Goal: Transaction & Acquisition: Purchase product/service

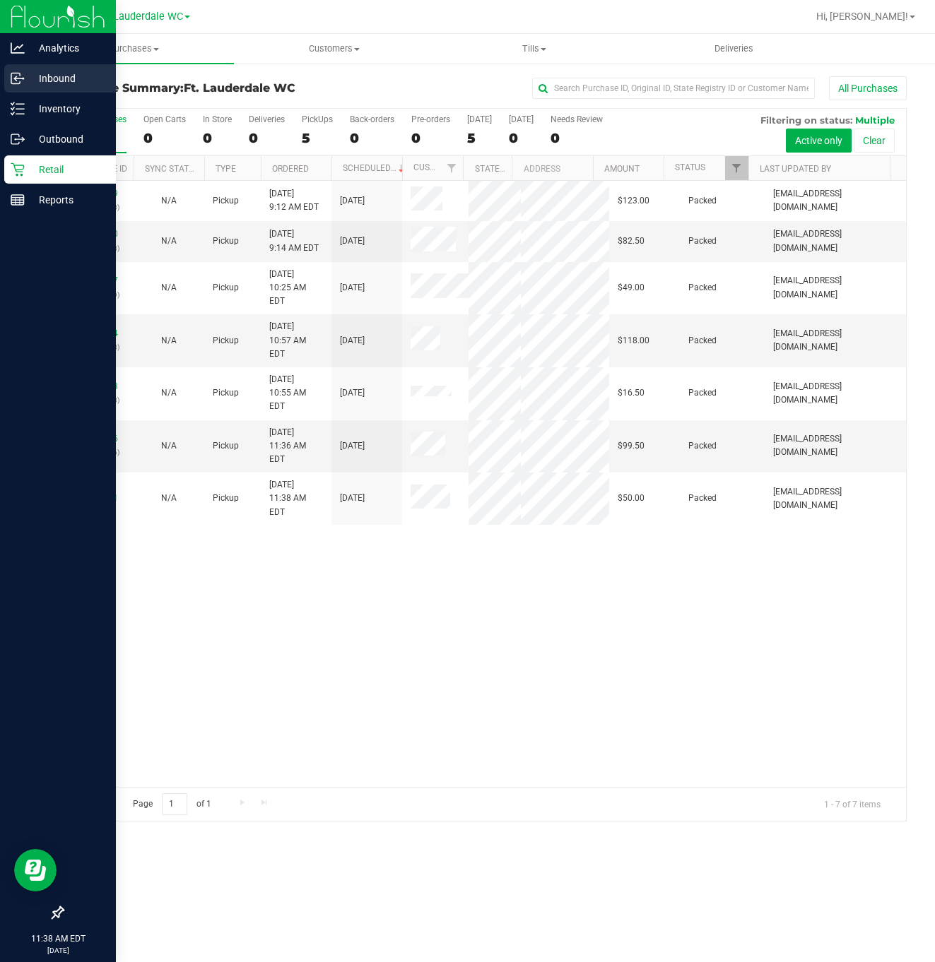
click at [13, 85] on icon at bounding box center [18, 78] width 14 height 14
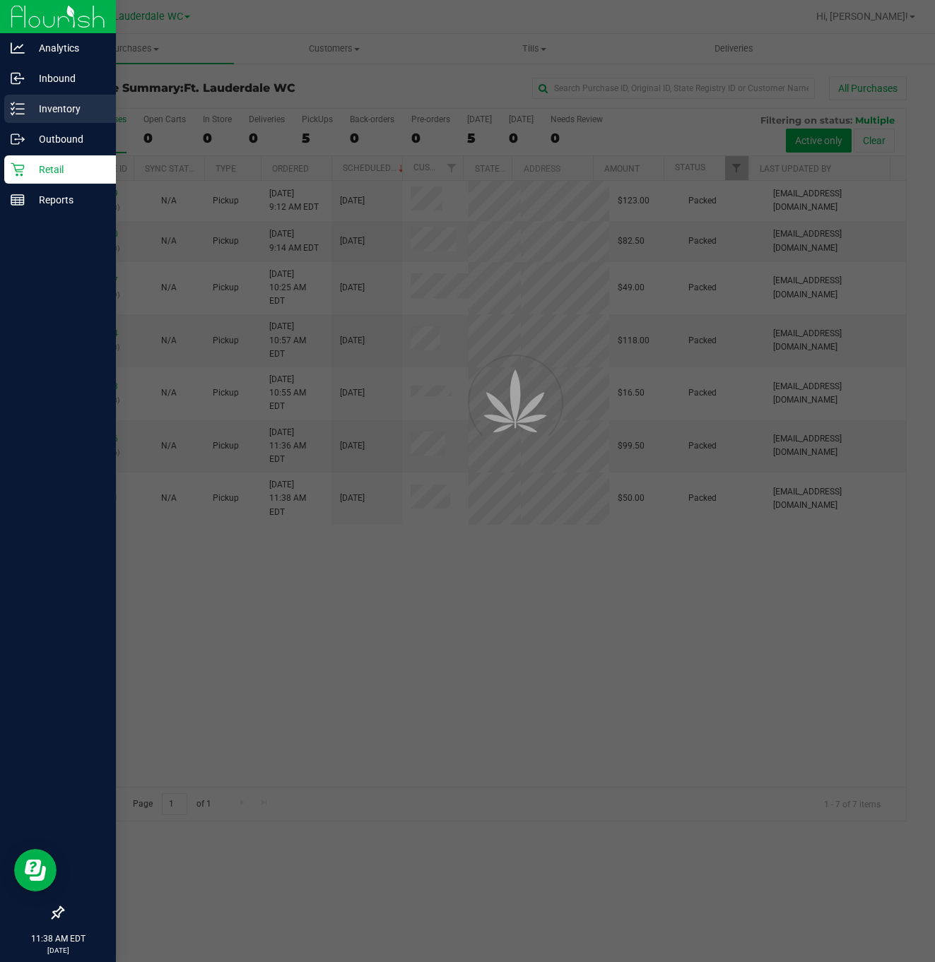
click at [25, 119] on div "Inventory" at bounding box center [60, 109] width 112 height 28
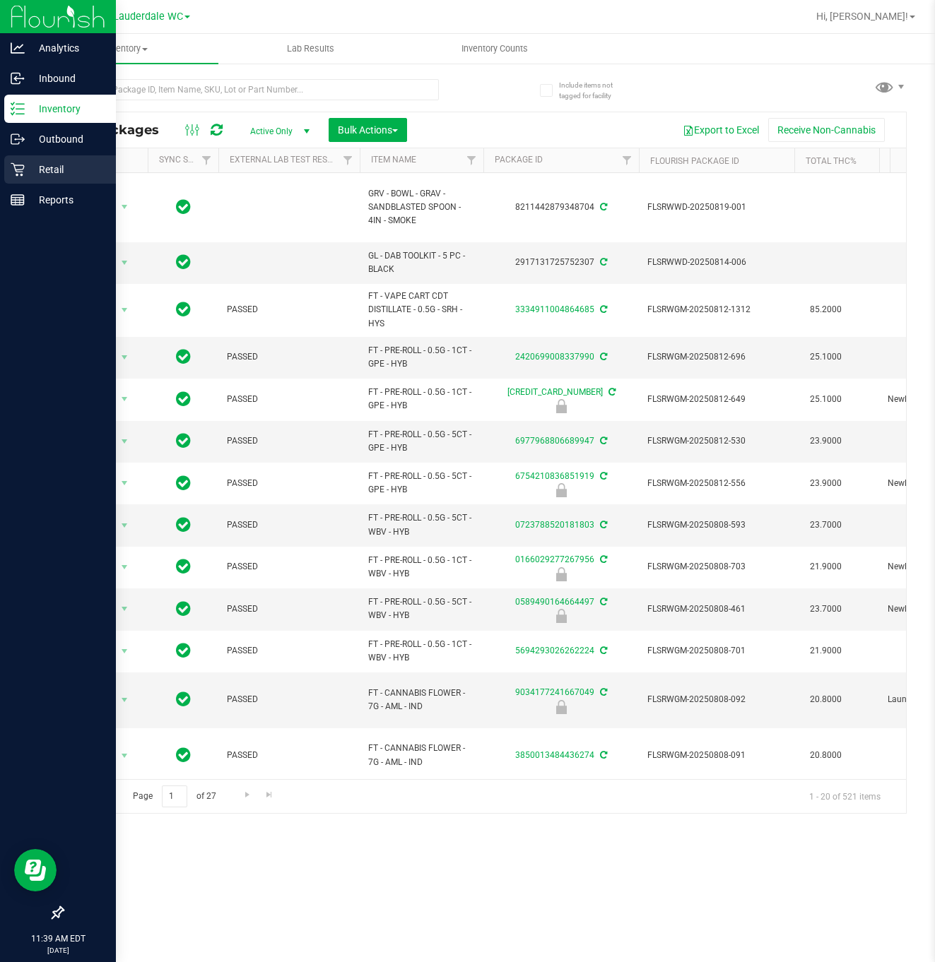
click at [32, 170] on p "Retail" at bounding box center [67, 169] width 85 height 17
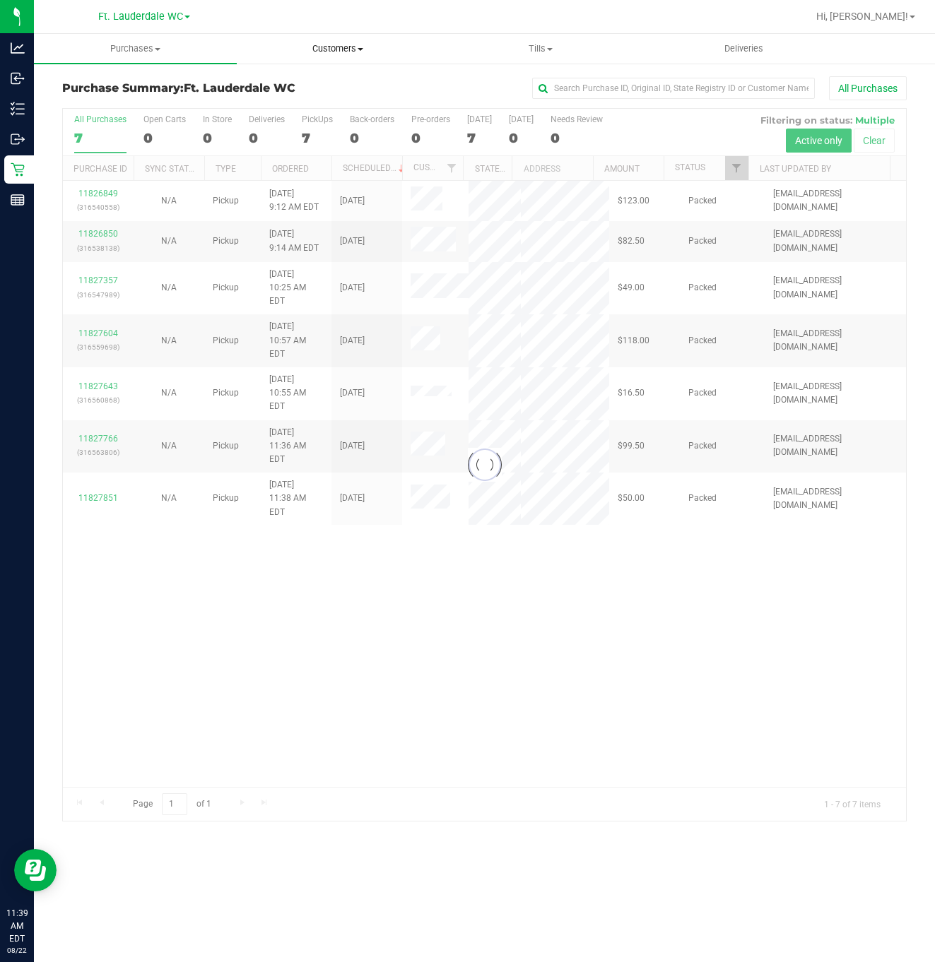
click at [339, 40] on uib-tab-heading "Customers All customers Add a new customer All physicians" at bounding box center [337, 49] width 201 height 28
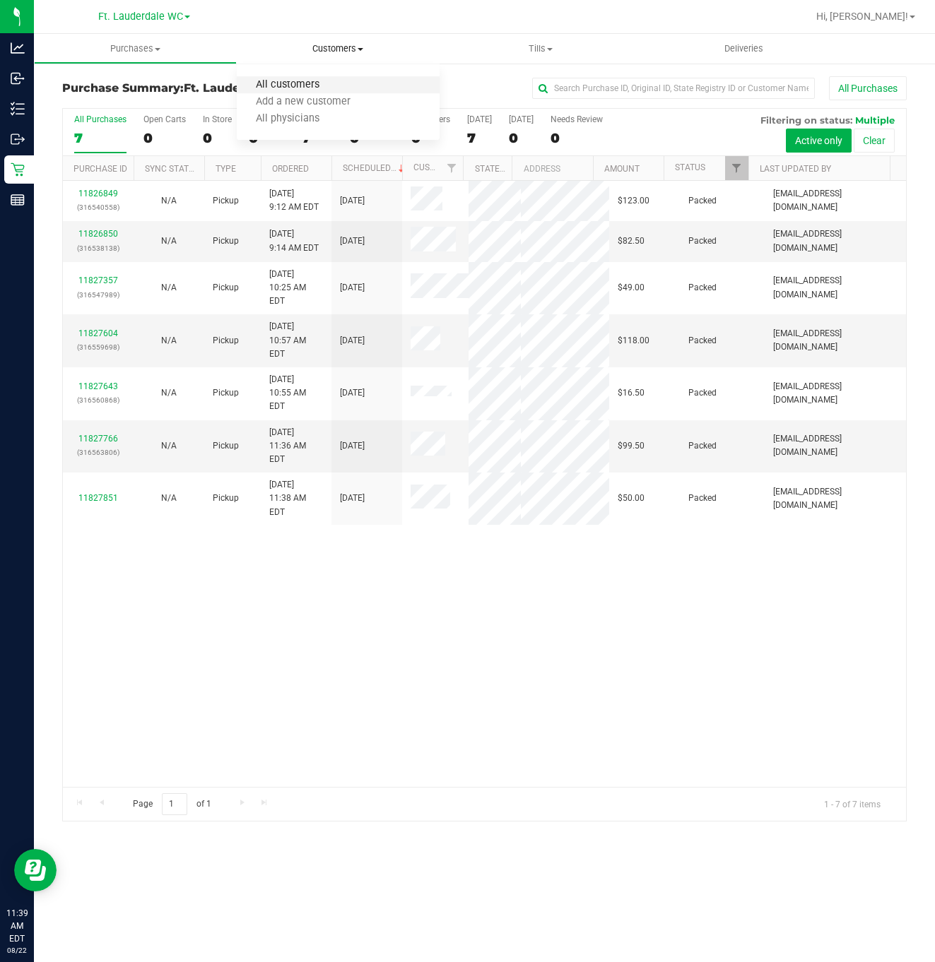
click at [317, 85] on span "All customers" at bounding box center [288, 85] width 102 height 12
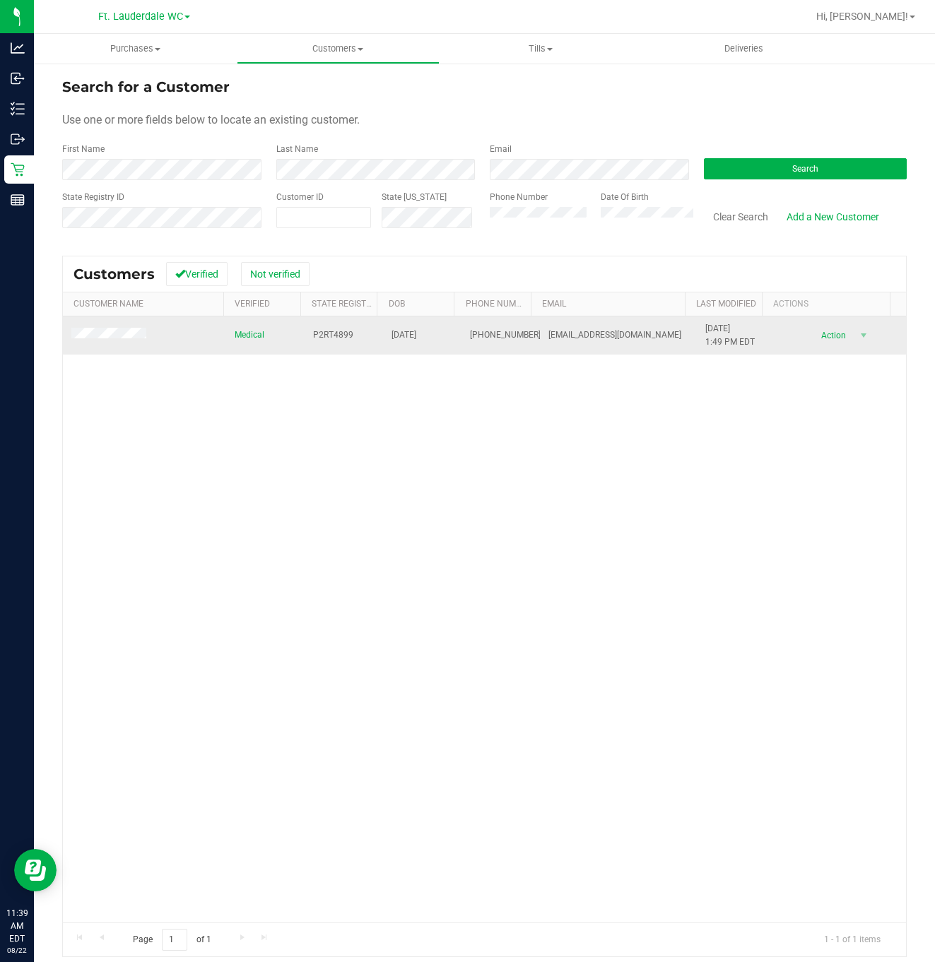
click at [125, 327] on td at bounding box center [144, 336] width 163 height 38
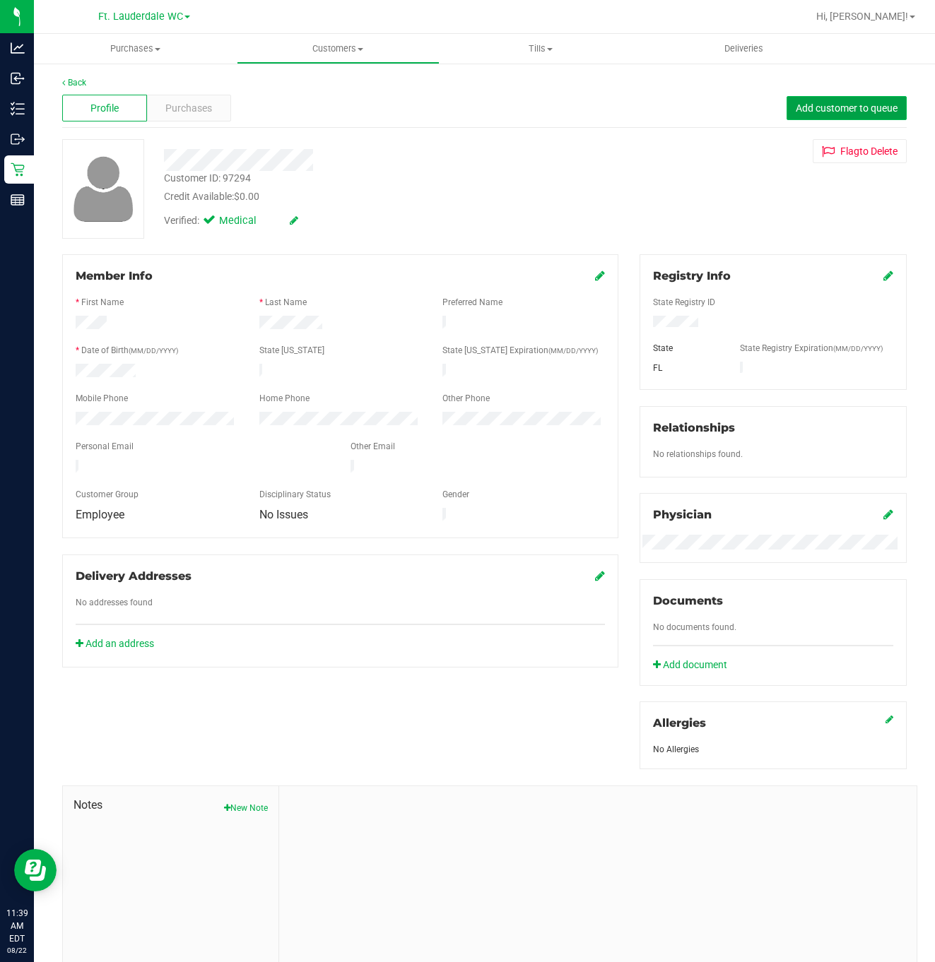
drag, startPoint x: 831, startPoint y: 108, endPoint x: 832, endPoint y: 100, distance: 8.5
click at [786, 104] on span "Add customer to queue" at bounding box center [847, 107] width 102 height 11
click at [153, 51] on span "Purchases" at bounding box center [135, 48] width 203 height 13
click at [150, 51] on span "Purchases" at bounding box center [135, 48] width 203 height 13
click at [149, 52] on span "Purchases" at bounding box center [135, 48] width 203 height 13
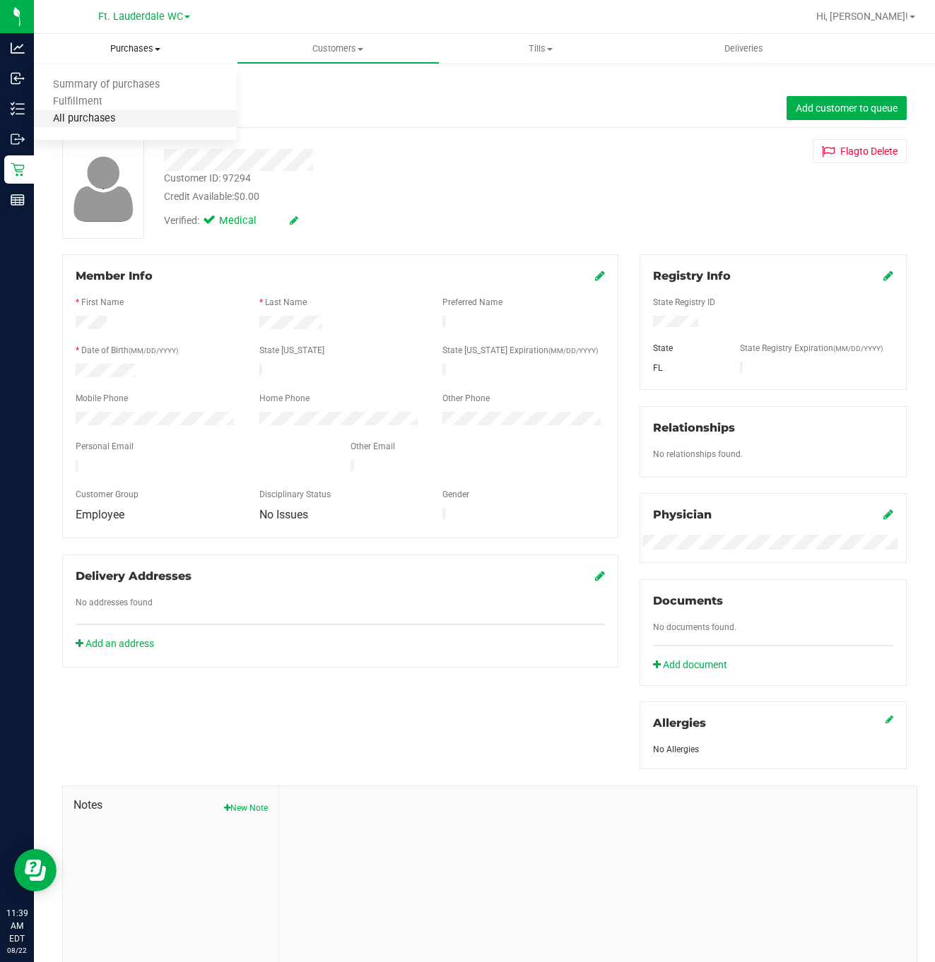
click at [97, 117] on span "All purchases" at bounding box center [84, 119] width 100 height 12
click at [221, 108] on div "Purchases" at bounding box center [189, 108] width 85 height 27
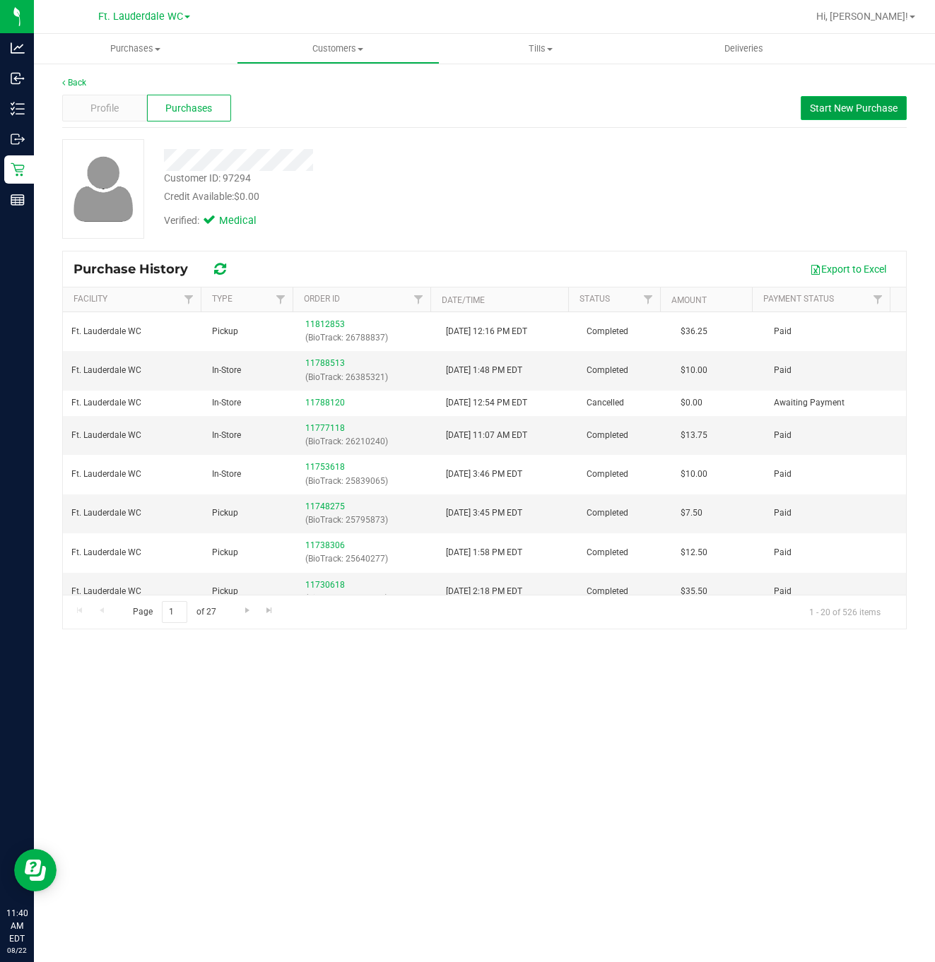
click at [786, 117] on button "Start New Purchase" at bounding box center [853, 108] width 106 height 24
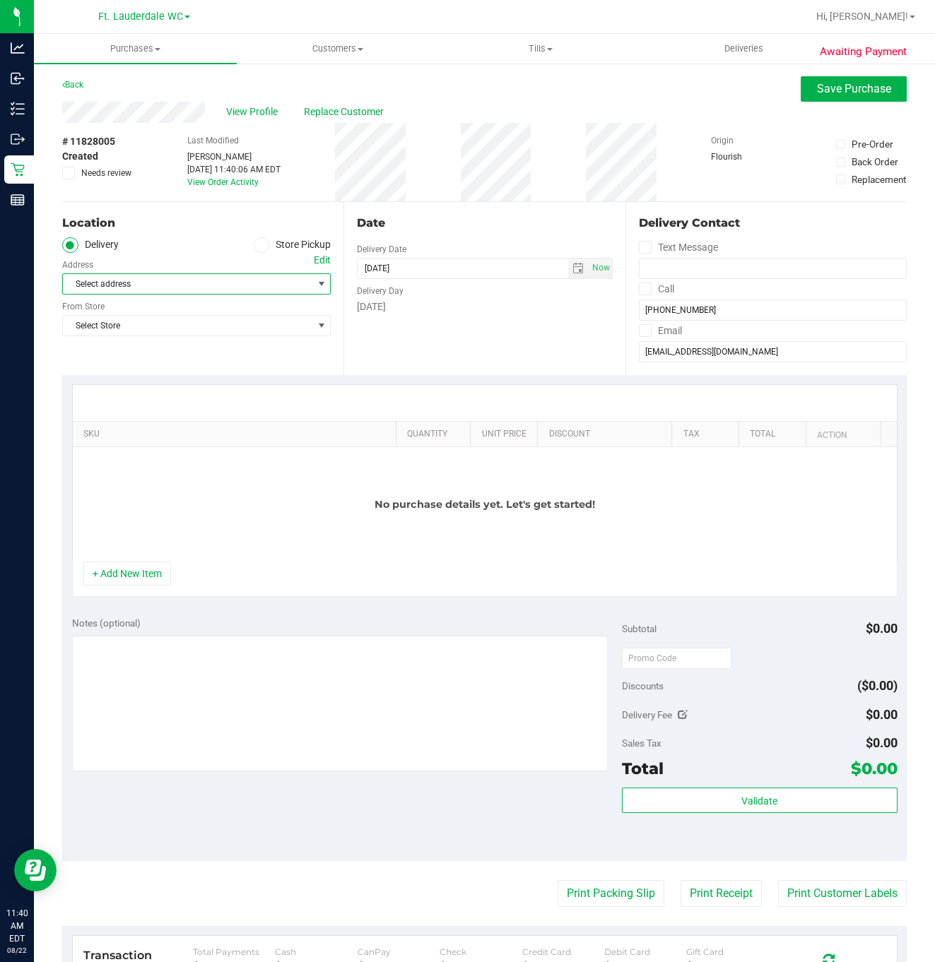
click at [124, 285] on span "Select address" at bounding box center [181, 284] width 237 height 20
click at [126, 327] on span "Select Store" at bounding box center [187, 326] width 249 height 20
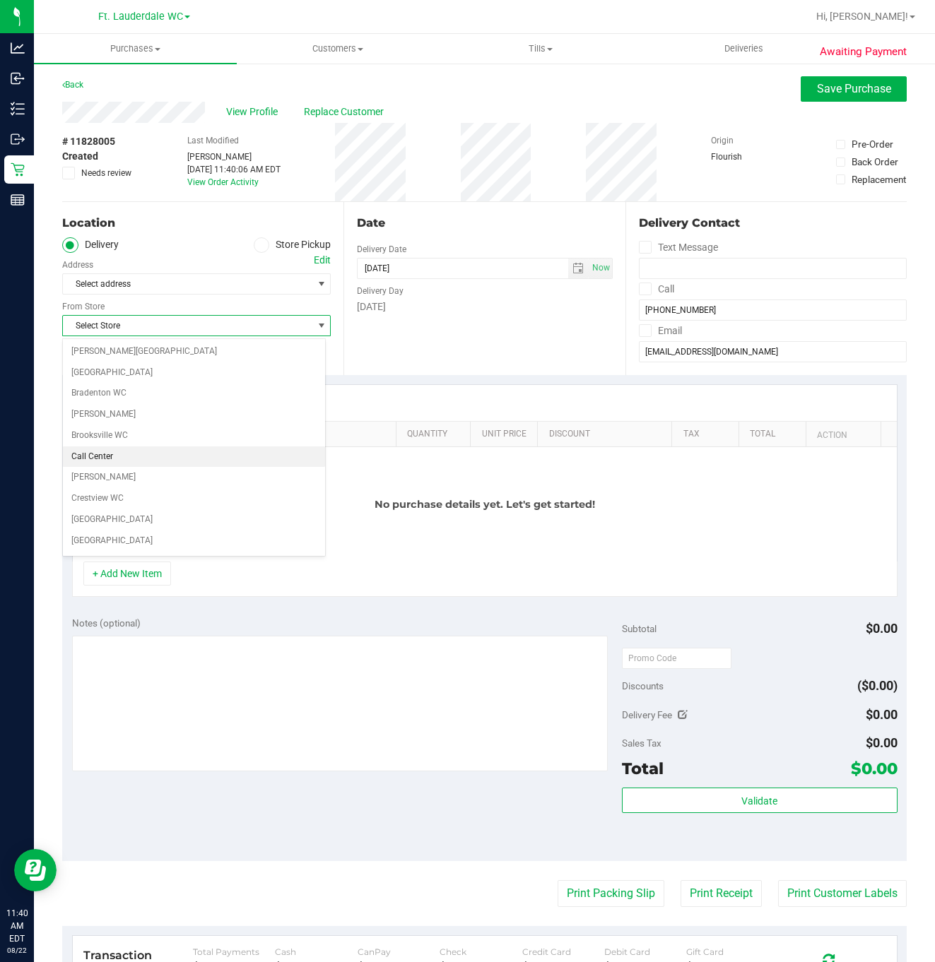
scroll to position [106, 0]
click at [112, 500] on li "Ft. Lauderdale WC" at bounding box center [194, 497] width 262 height 21
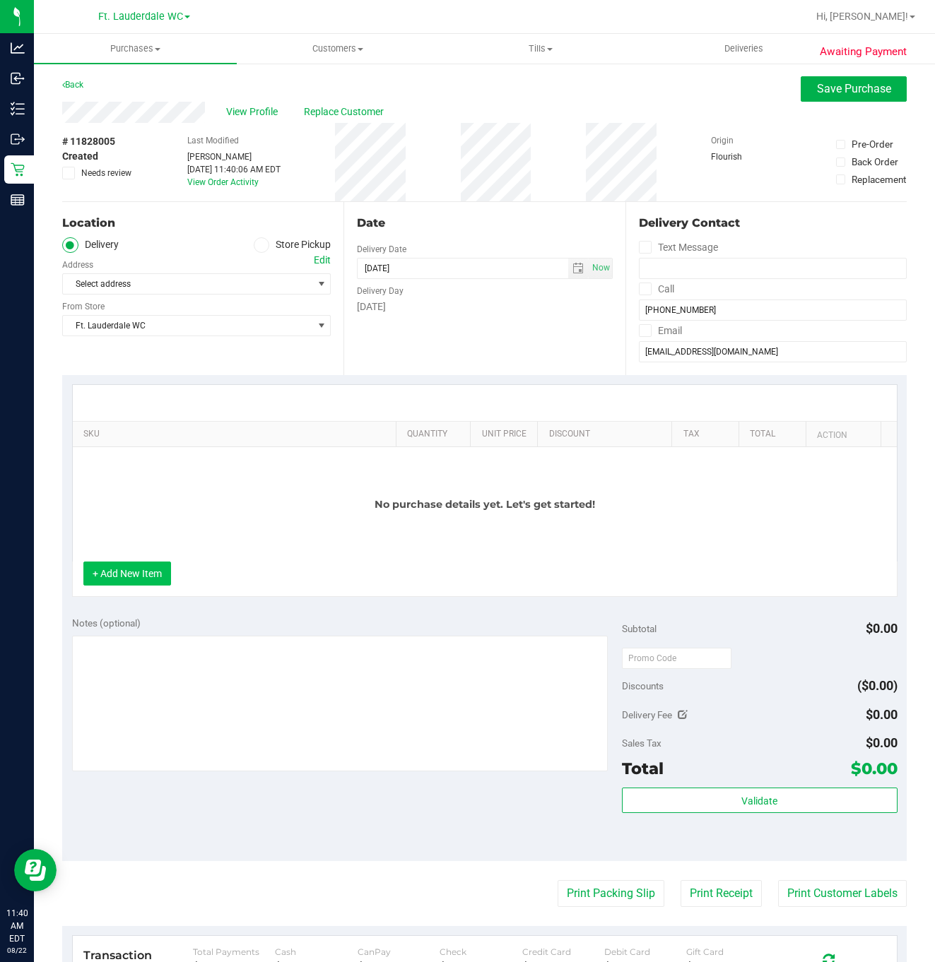
click at [144, 579] on button "+ Add New Item" at bounding box center [127, 574] width 88 height 24
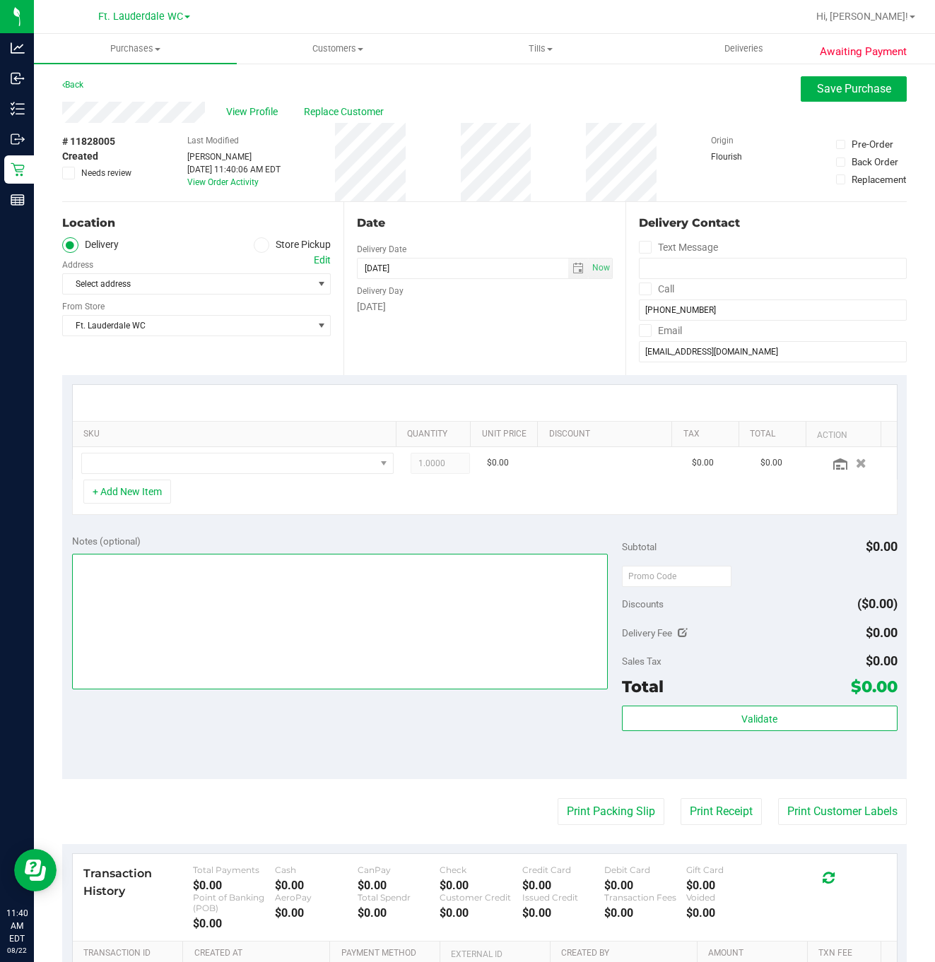
click at [141, 574] on textarea at bounding box center [340, 622] width 536 height 136
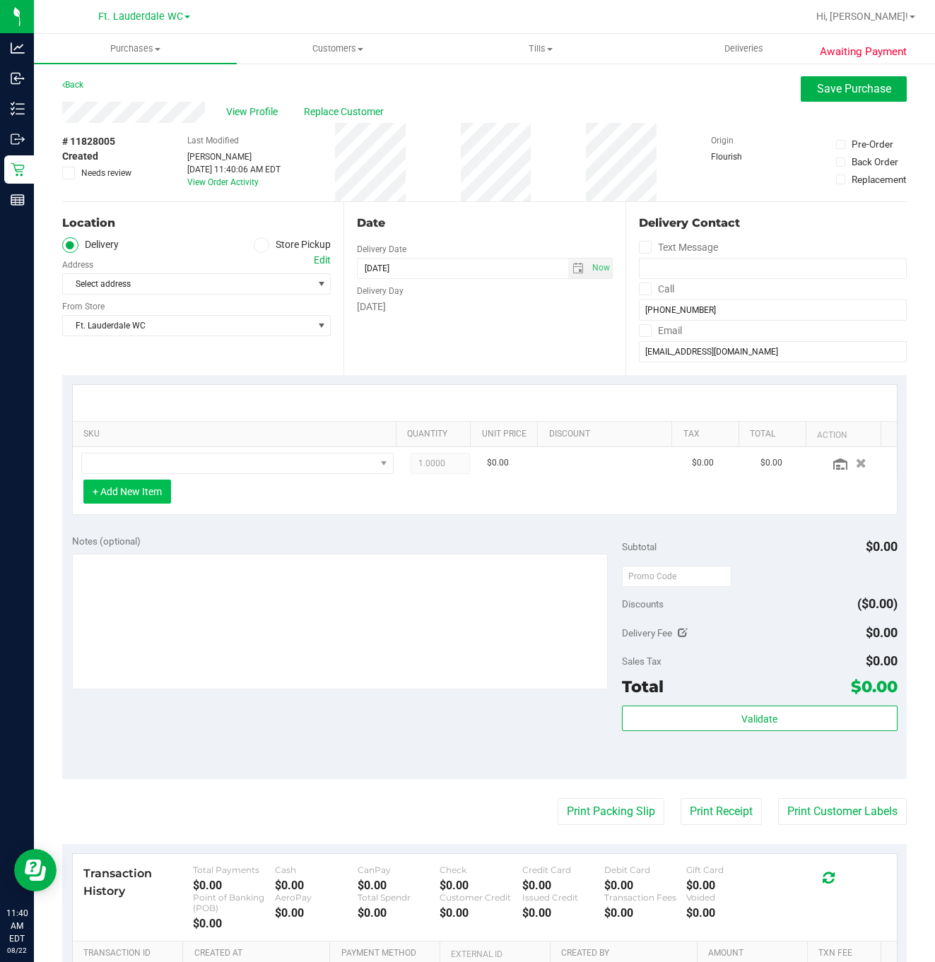
click at [131, 498] on button "+ Add New Item" at bounding box center [127, 492] width 88 height 24
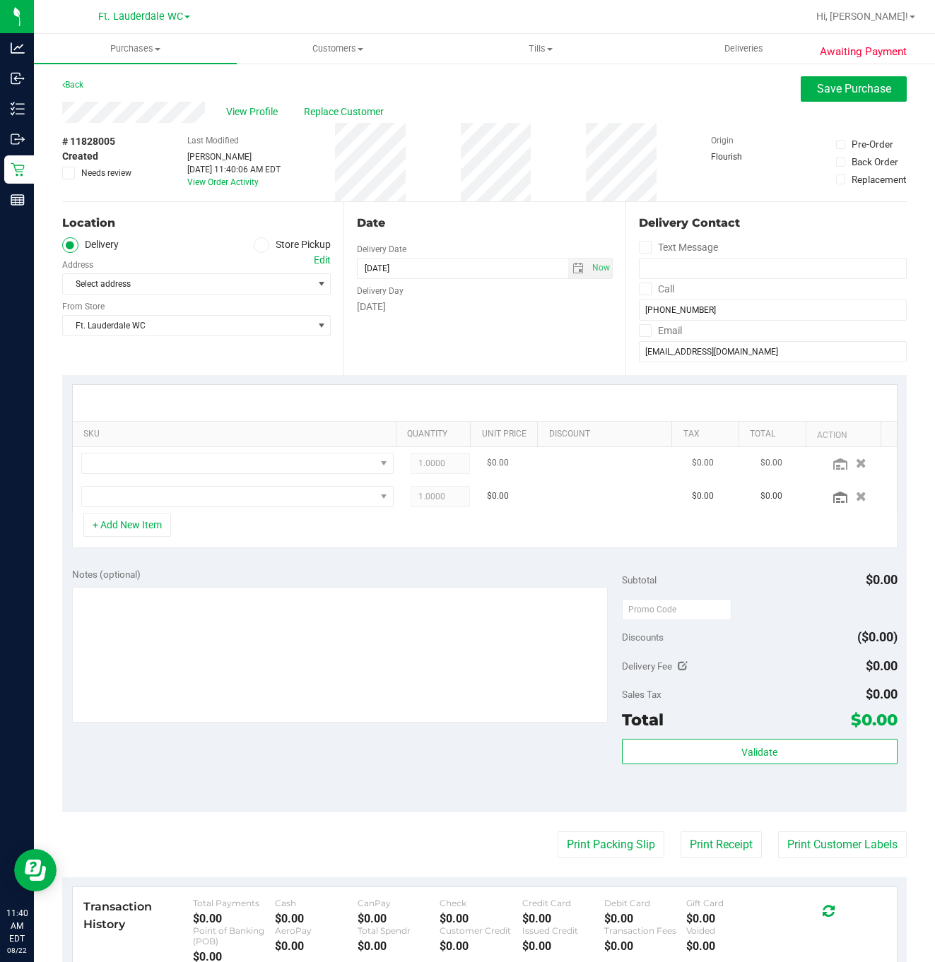
click at [252, 479] on td at bounding box center [237, 463] width 329 height 33
click at [250, 469] on span "NO DATA FOUND" at bounding box center [228, 464] width 293 height 20
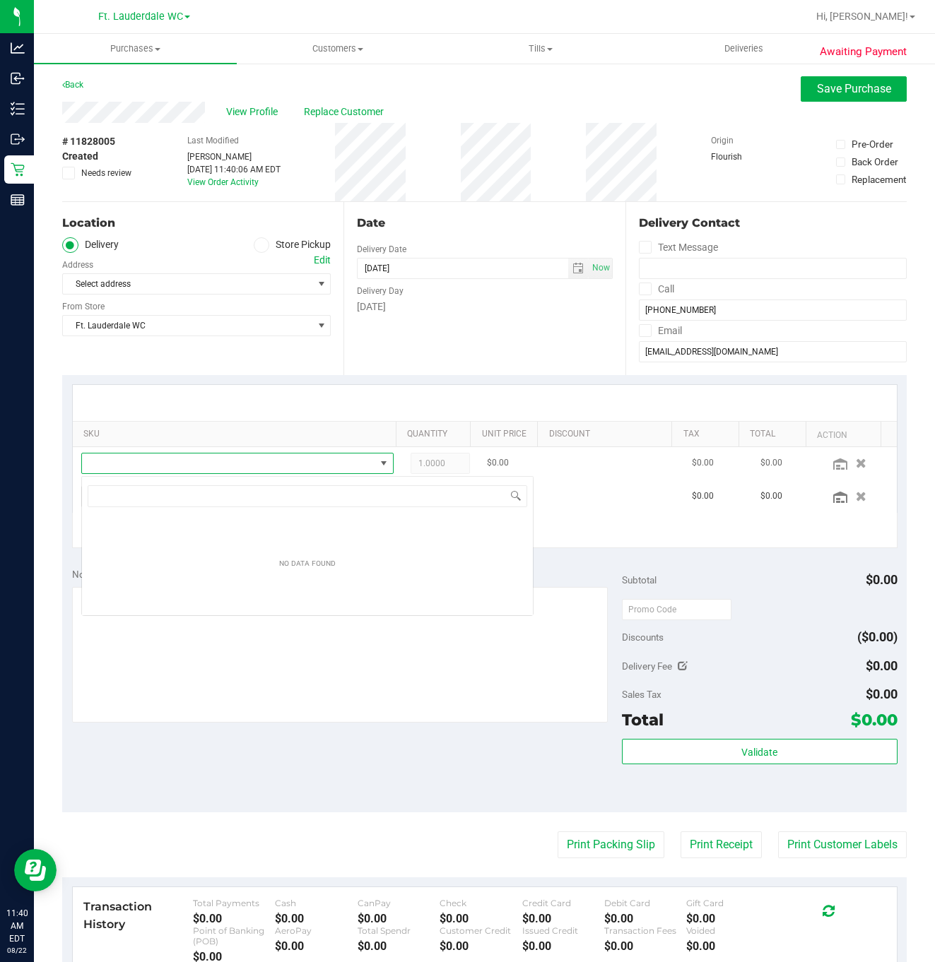
scroll to position [21, 299]
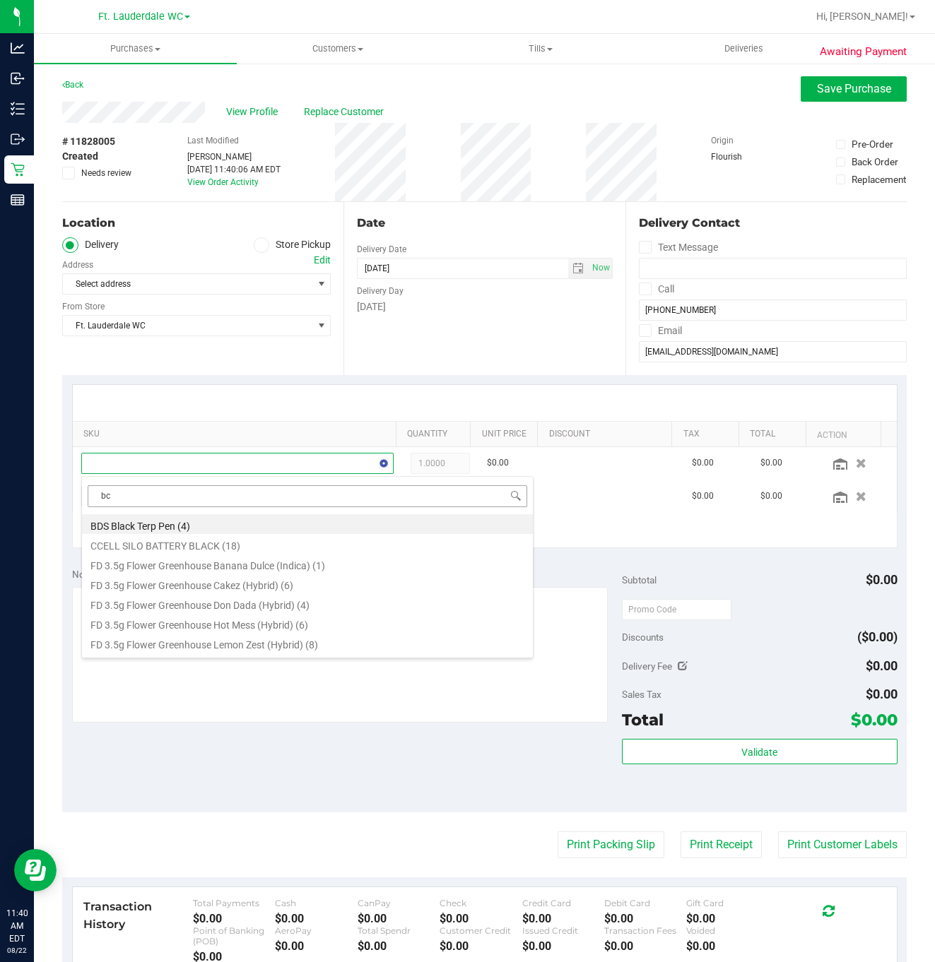
type input "bct"
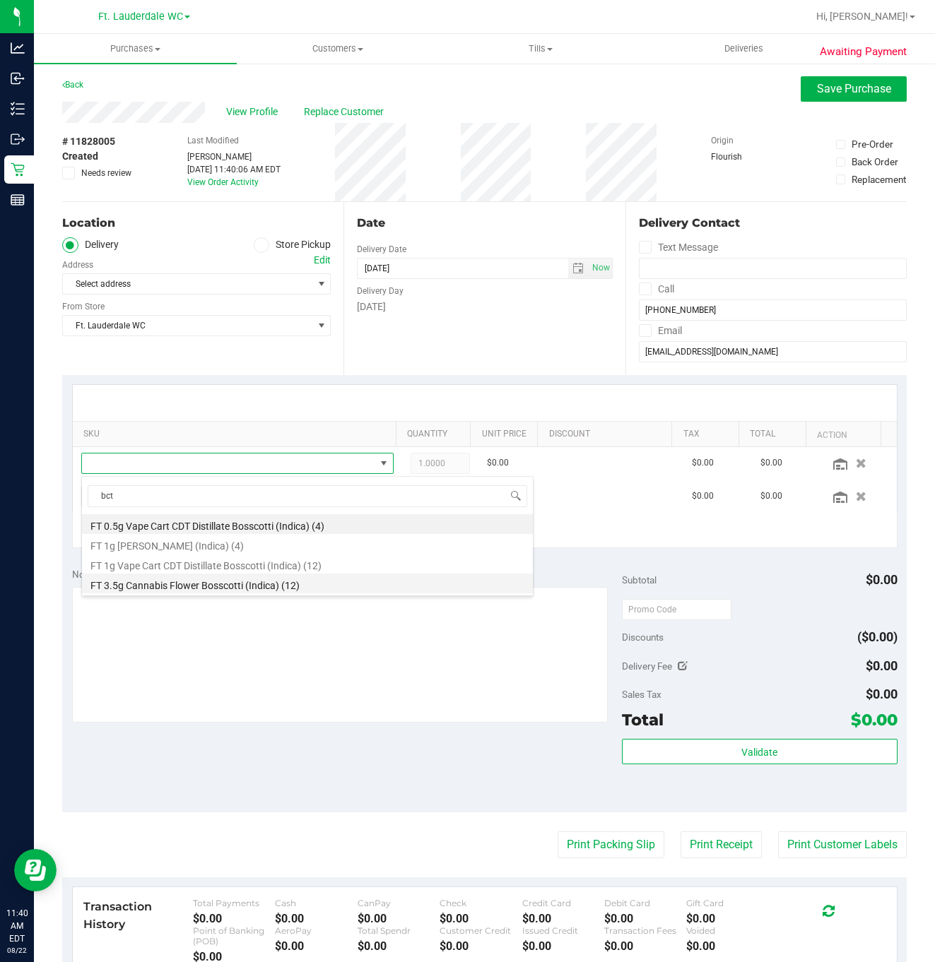
click at [215, 579] on li "FT 3.5g Cannabis Flower Bosscotti (Indica) (12)" at bounding box center [307, 584] width 451 height 20
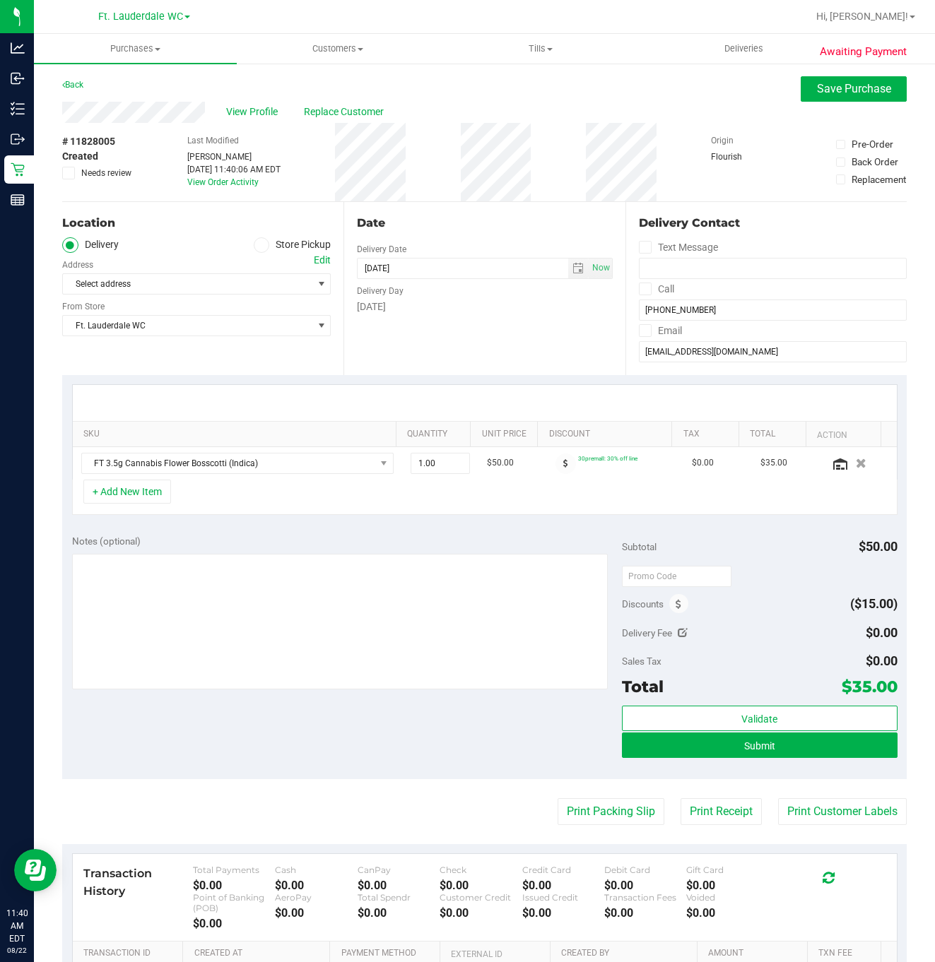
click at [301, 507] on div "+ Add New Item" at bounding box center [484, 497] width 825 height 35
click at [131, 504] on button "+ Add New Item" at bounding box center [127, 492] width 88 height 24
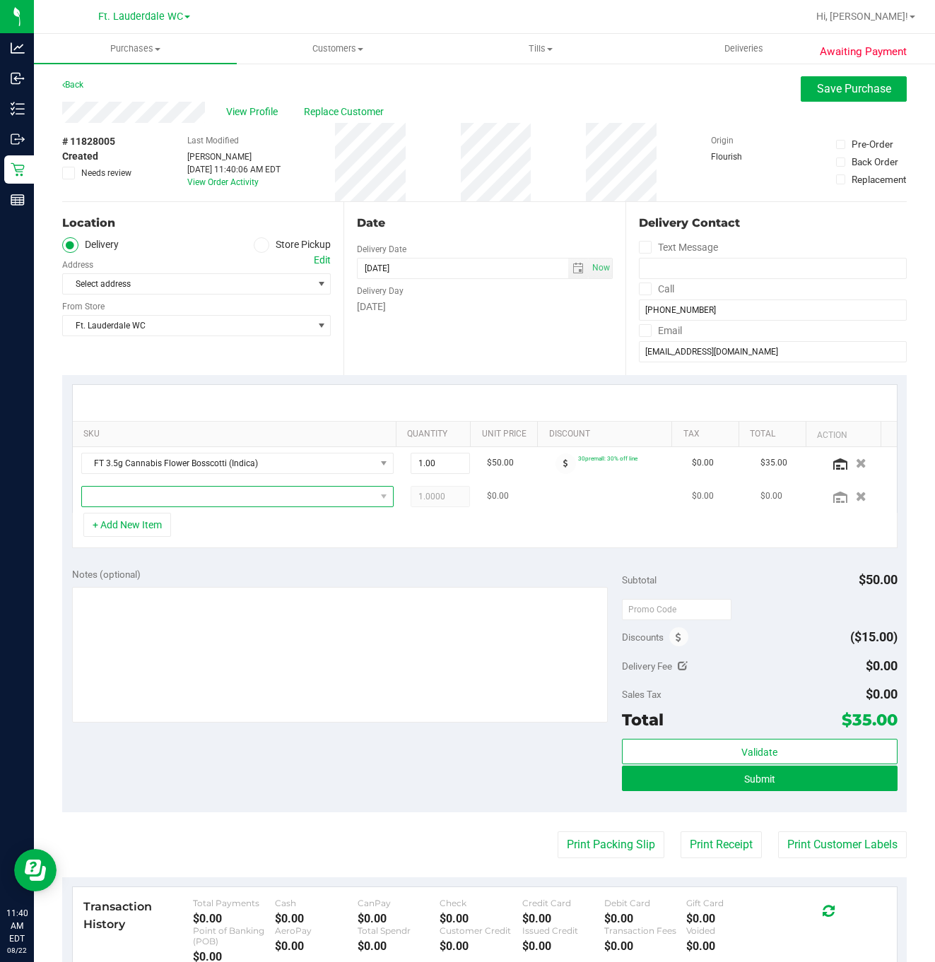
click at [131, 504] on span "NO DATA FOUND" at bounding box center [228, 497] width 293 height 20
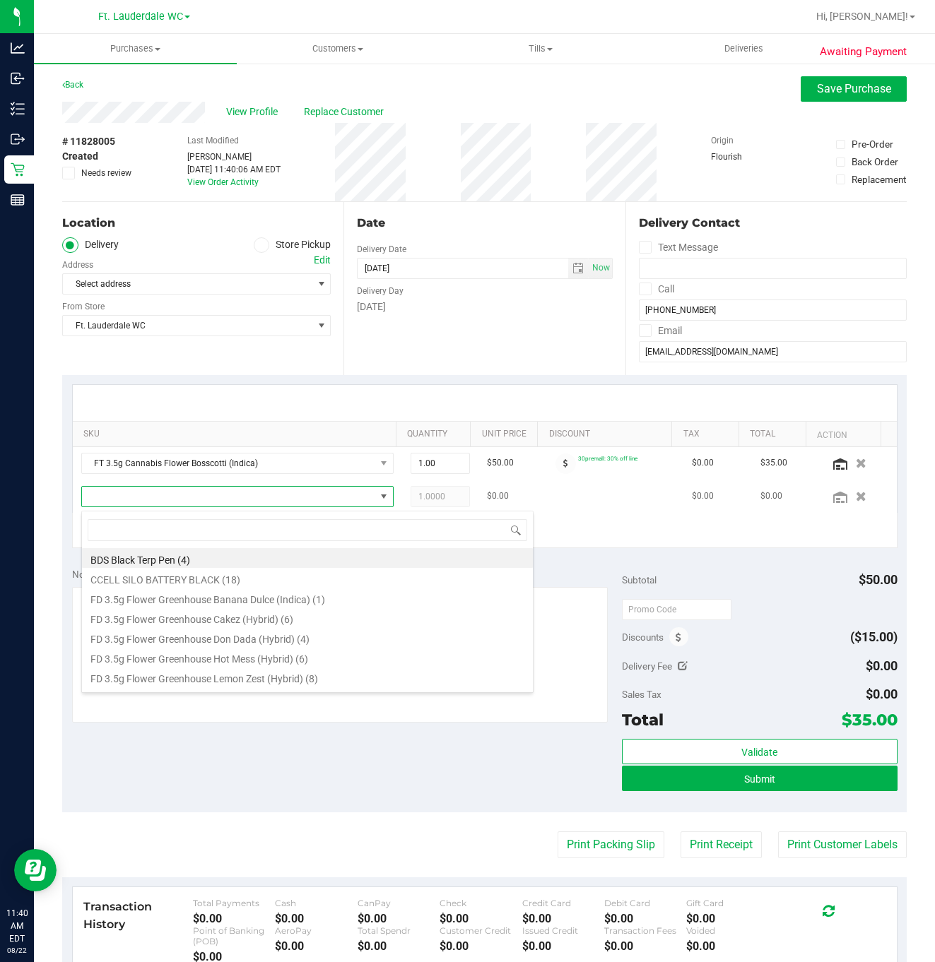
click at [131, 504] on span at bounding box center [228, 497] width 293 height 20
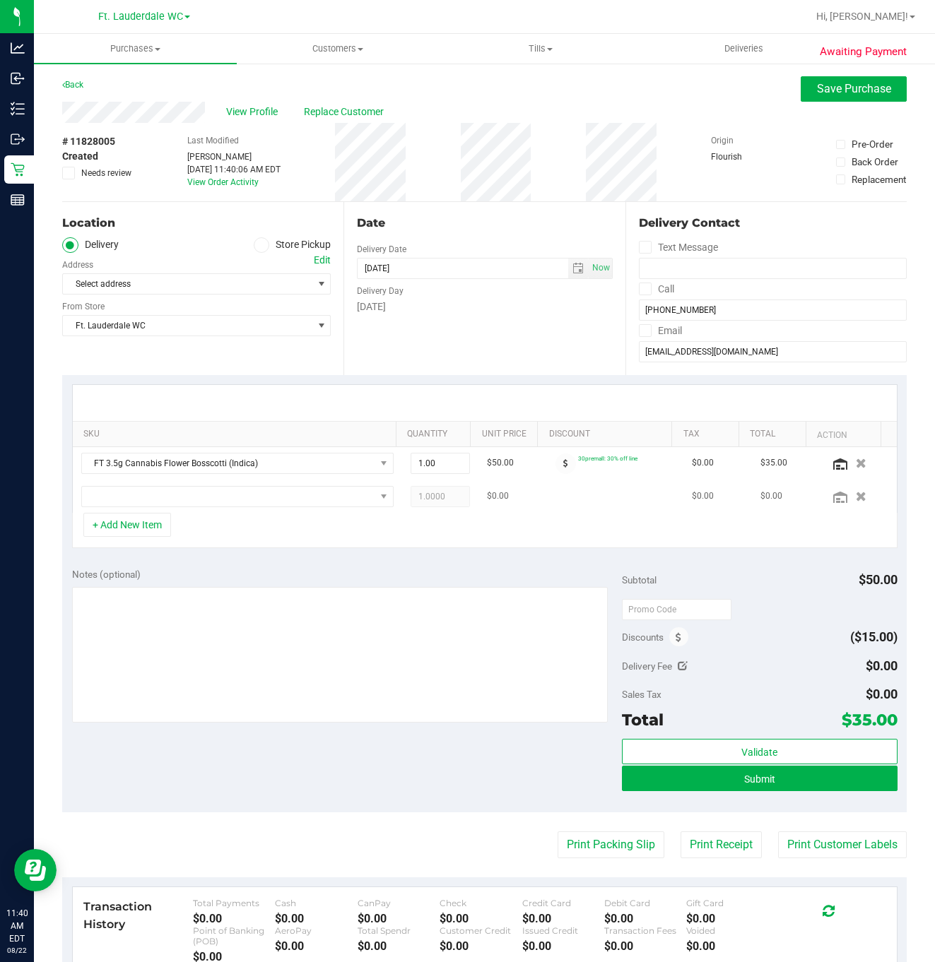
click at [195, 486] on td at bounding box center [237, 496] width 329 height 32
click at [191, 495] on span "NO DATA FOUND" at bounding box center [228, 497] width 293 height 20
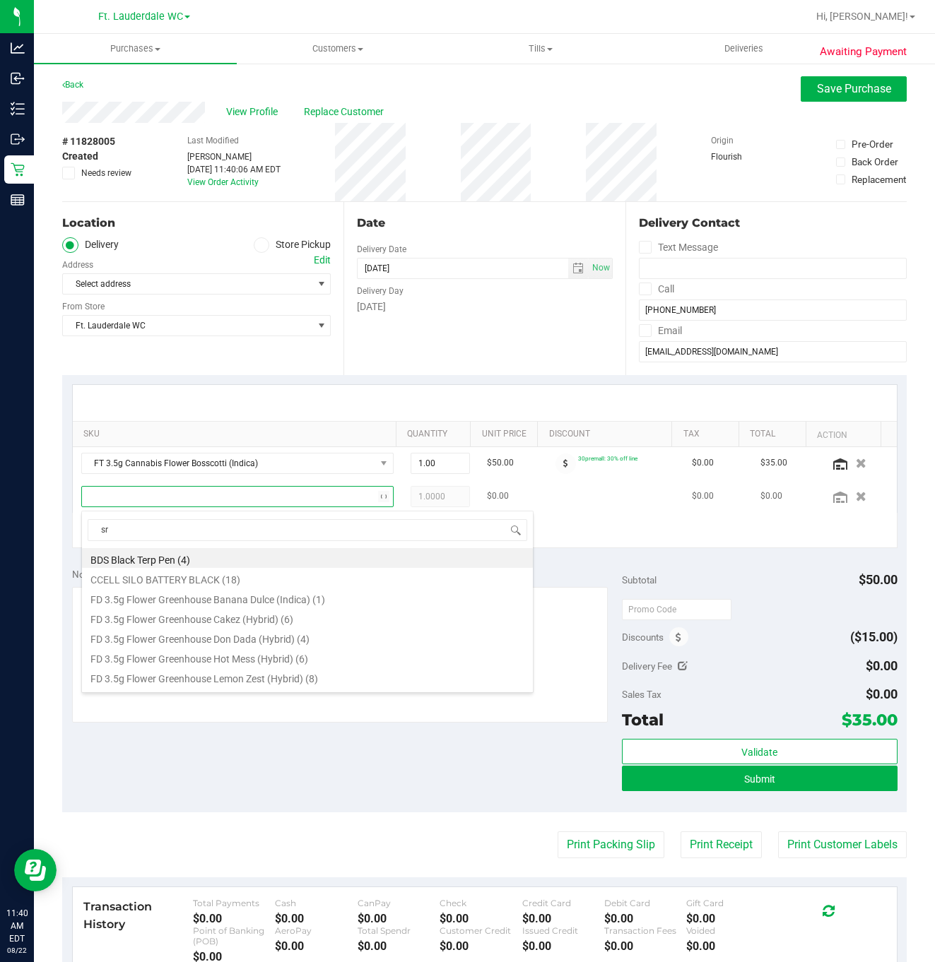
type input "srh"
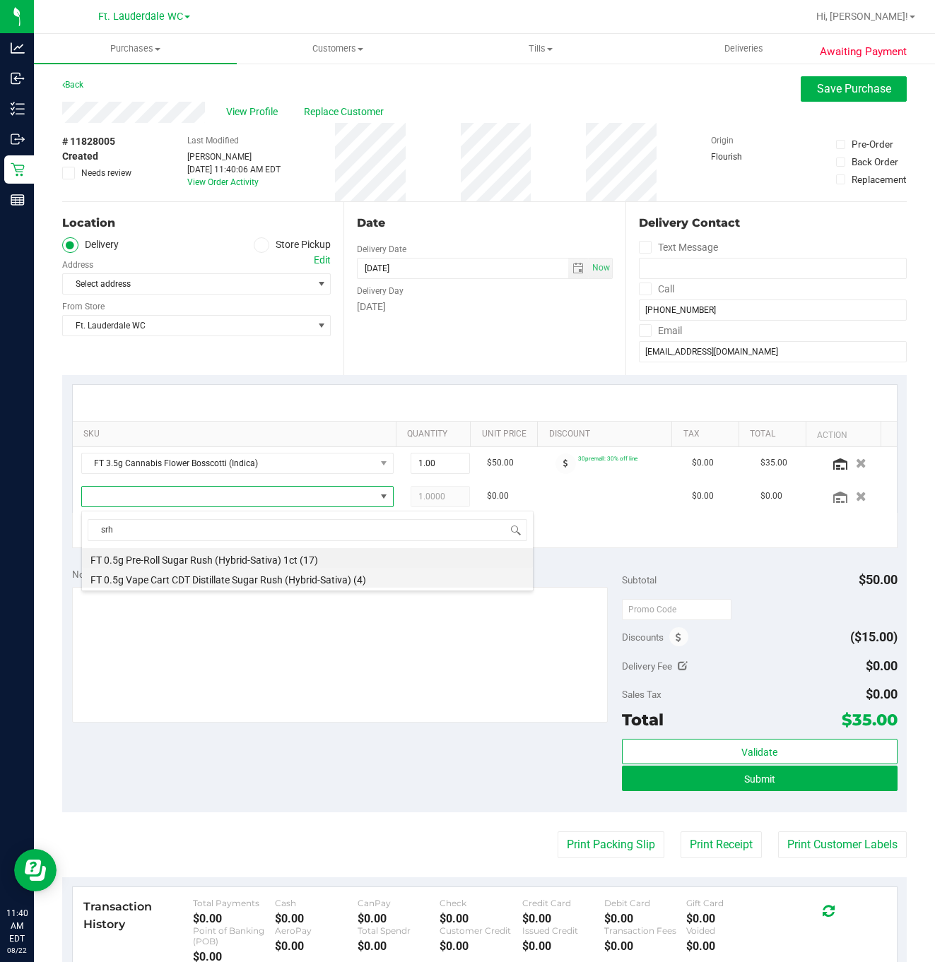
click at [174, 577] on li "FT 0.5g Vape Cart CDT Distillate Sugar Rush (Hybrid-Sativa) (4)" at bounding box center [307, 578] width 451 height 20
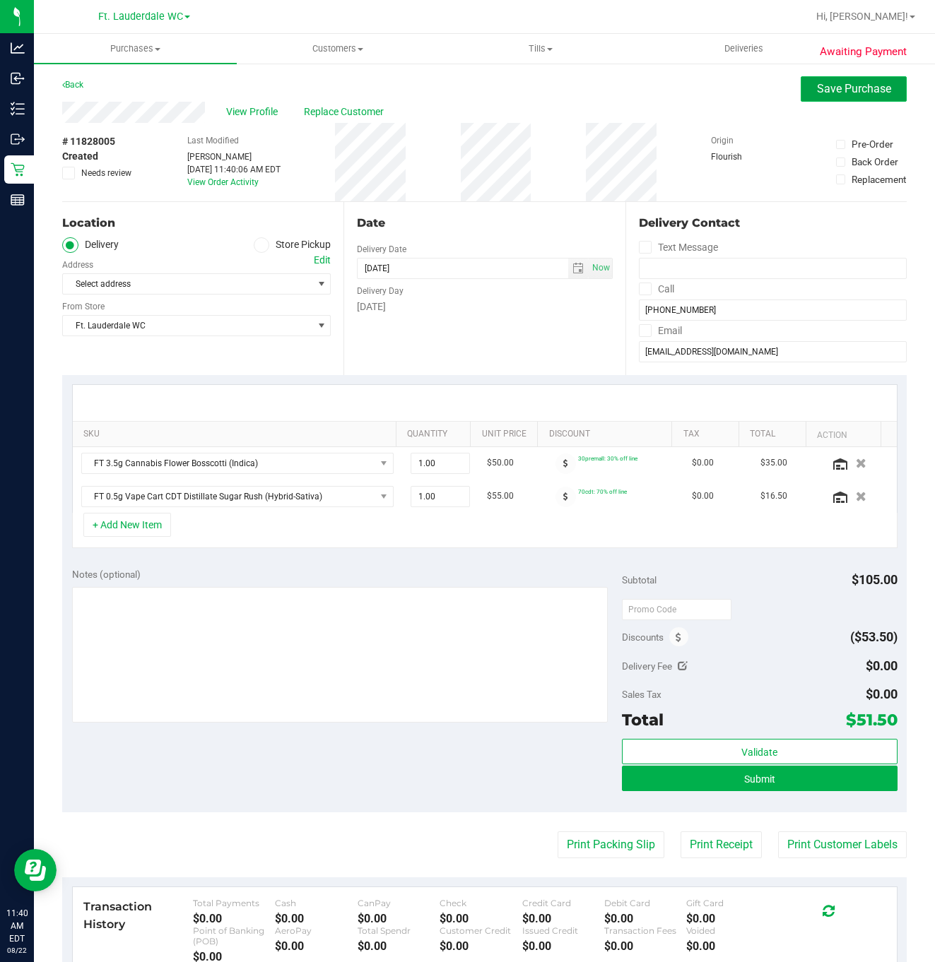
click at [786, 85] on span "Save Purchase" at bounding box center [854, 88] width 74 height 13
click at [254, 248] on span at bounding box center [262, 245] width 16 height 16
click at [0, 0] on input "Store Pickup" at bounding box center [0, 0] width 0 height 0
click at [786, 93] on span "Save Purchase" at bounding box center [854, 88] width 74 height 13
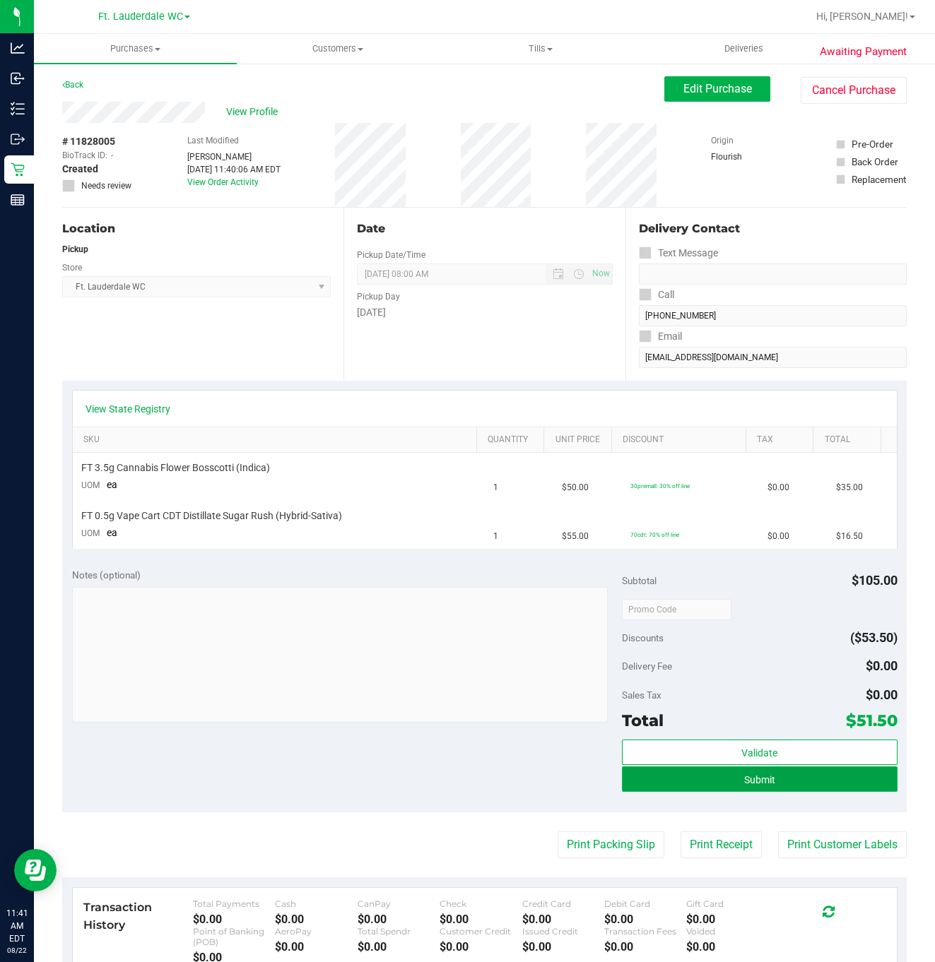
click at [719, 784] on button "Submit" at bounding box center [759, 779] width 275 height 25
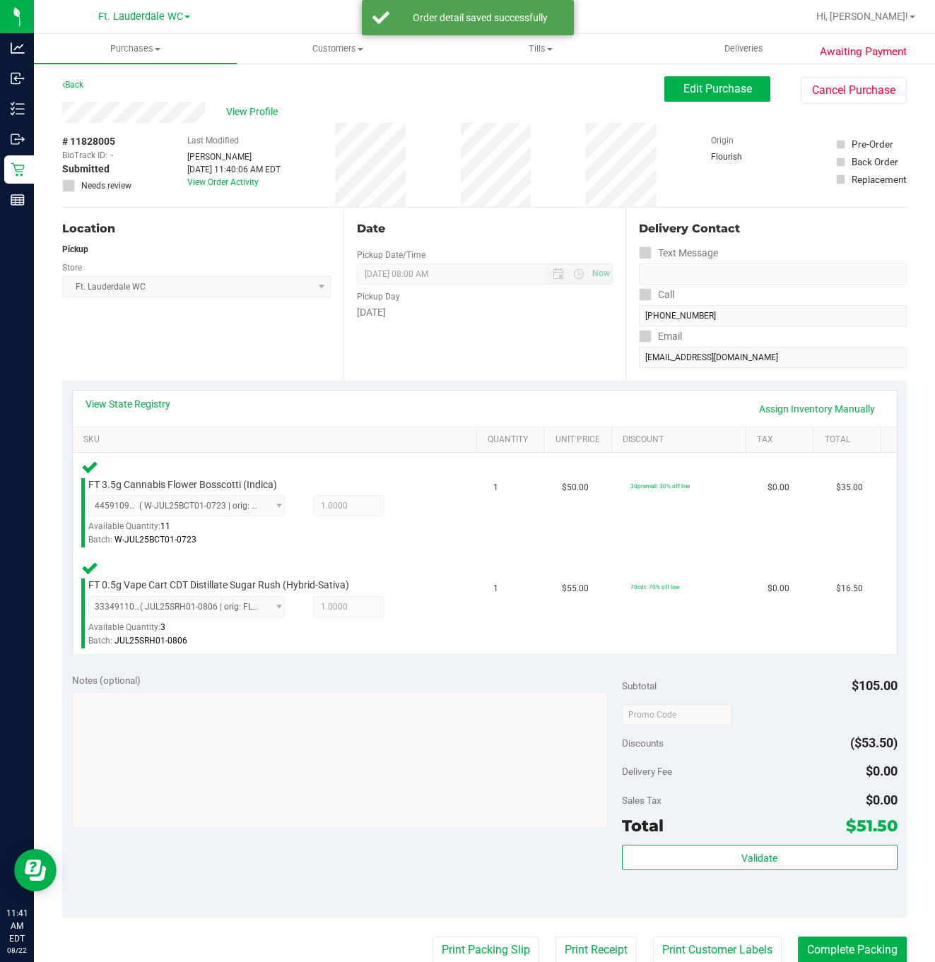
click at [733, 874] on div "Validate" at bounding box center [759, 877] width 275 height 64
click at [740, 867] on button "Validate" at bounding box center [759, 857] width 275 height 25
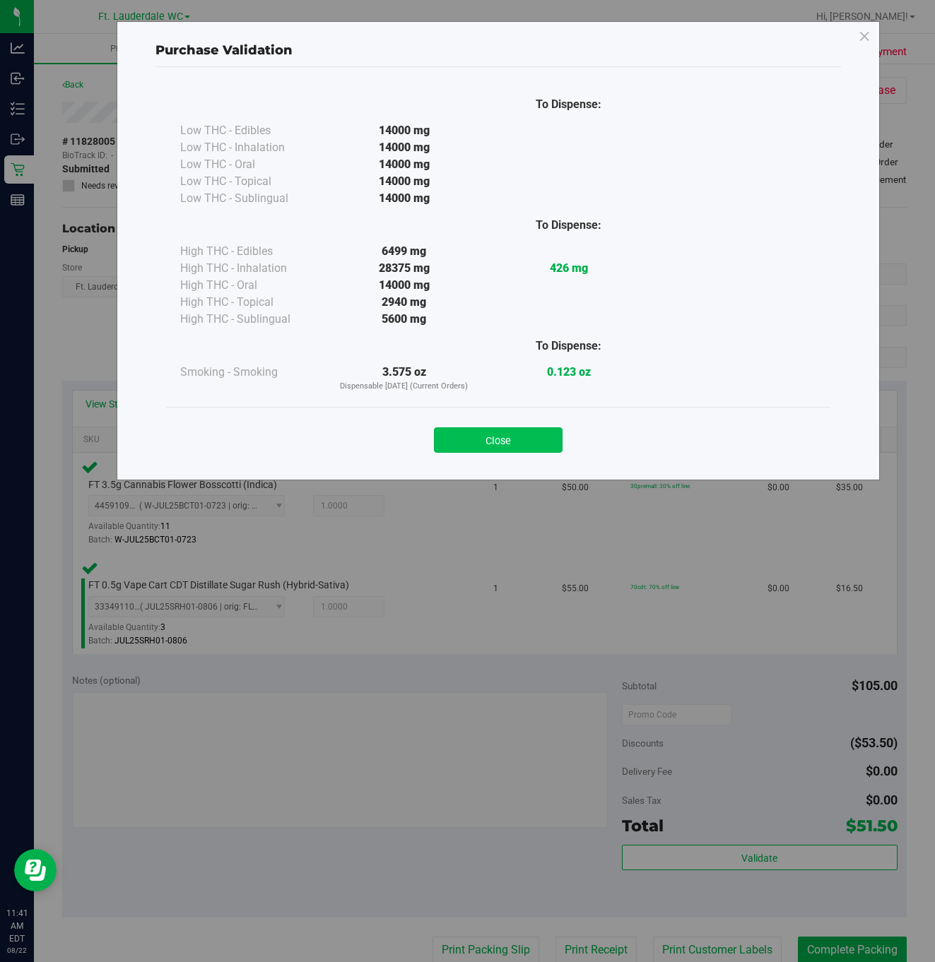
click at [513, 452] on button "Close" at bounding box center [498, 439] width 129 height 25
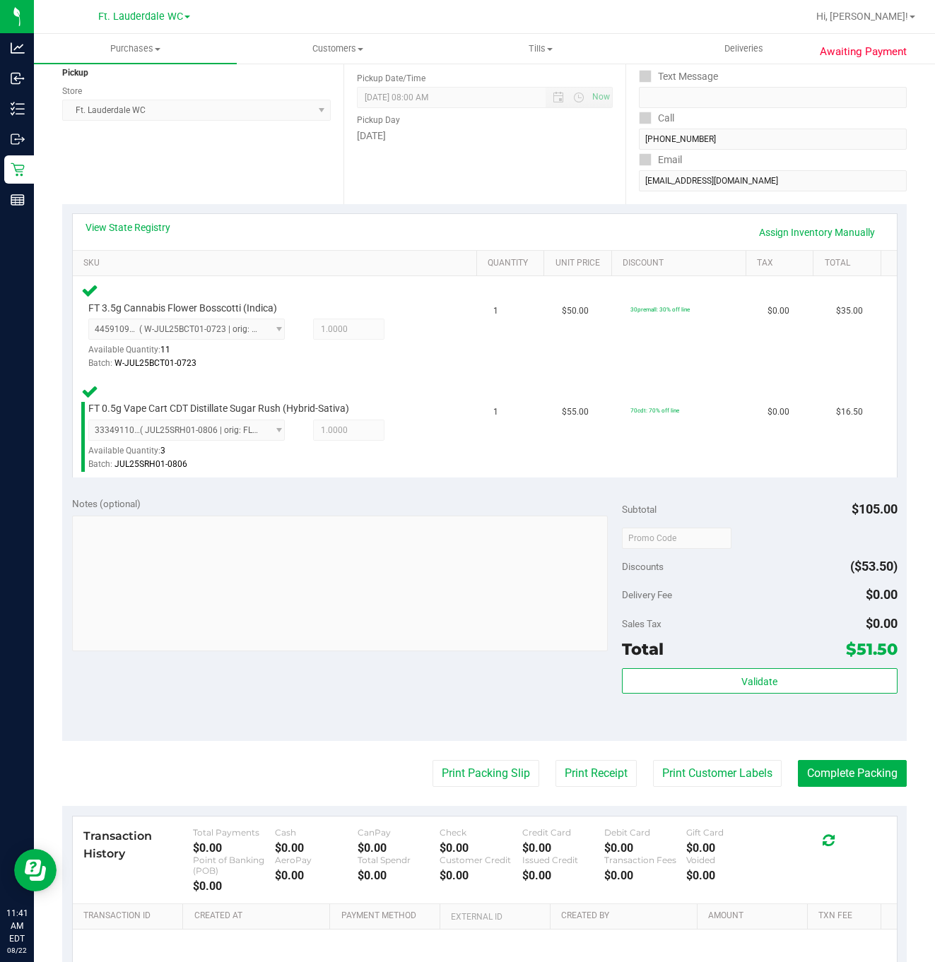
scroll to position [329, 0]
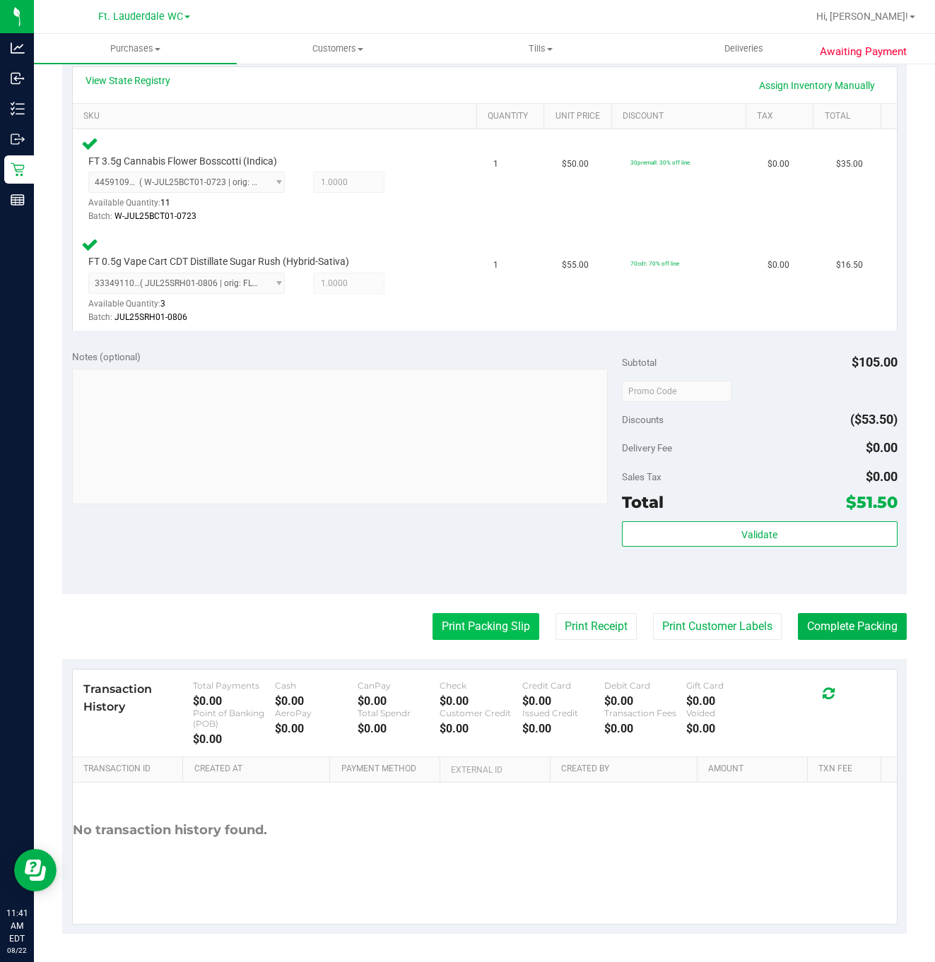
click at [468, 636] on button "Print Packing Slip" at bounding box center [485, 626] width 107 height 27
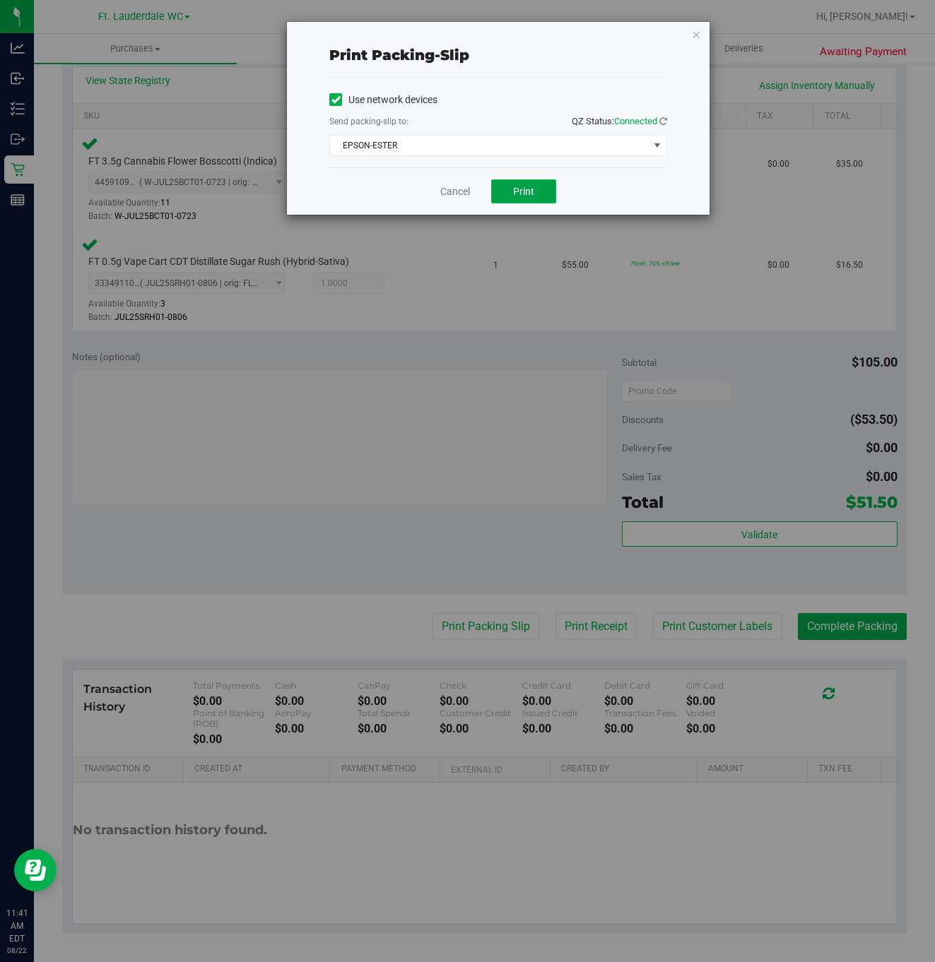
click at [519, 197] on span "Print" at bounding box center [523, 191] width 21 height 11
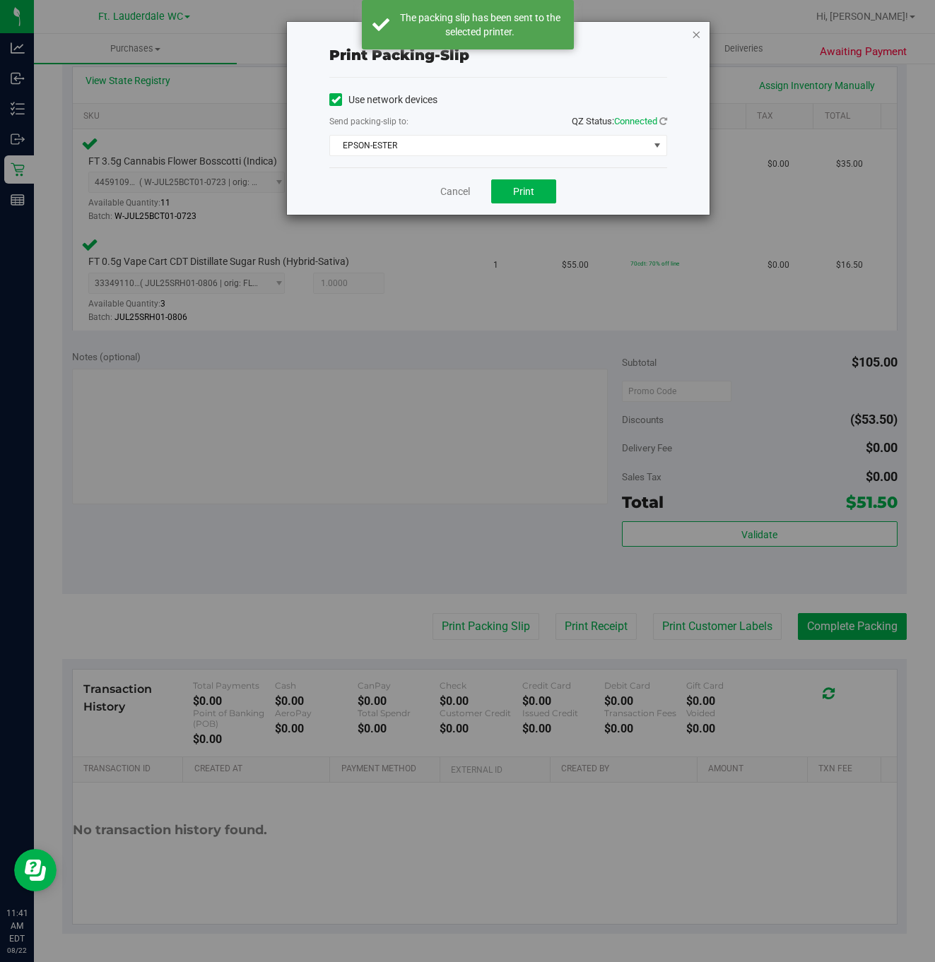
click at [694, 36] on icon "button" at bounding box center [696, 33] width 10 height 17
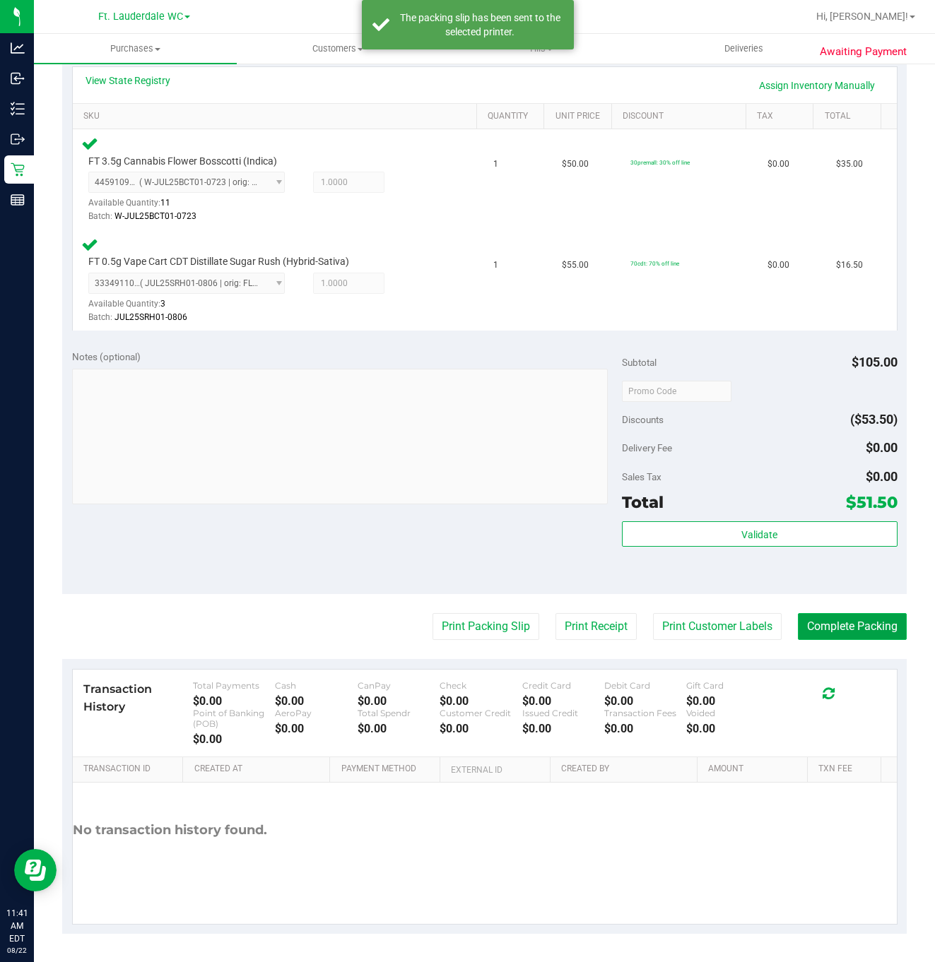
click at [786, 617] on button "Complete Packing" at bounding box center [852, 626] width 109 height 27
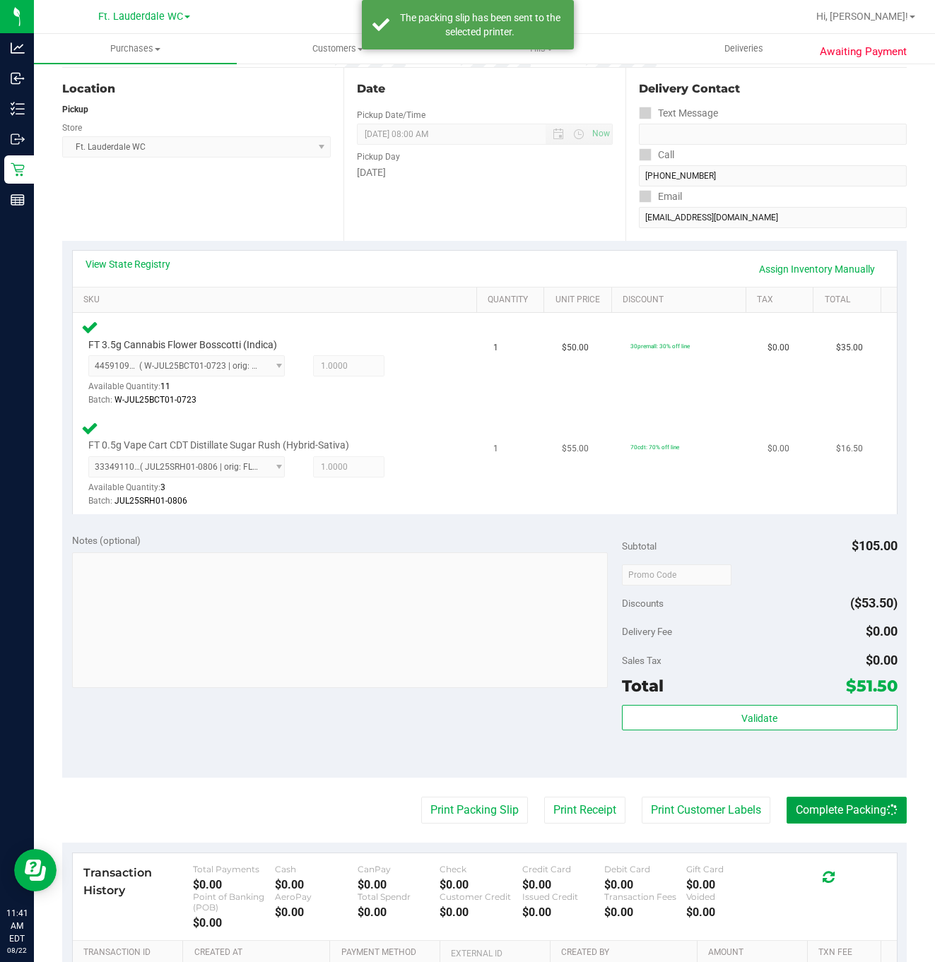
scroll to position [0, 0]
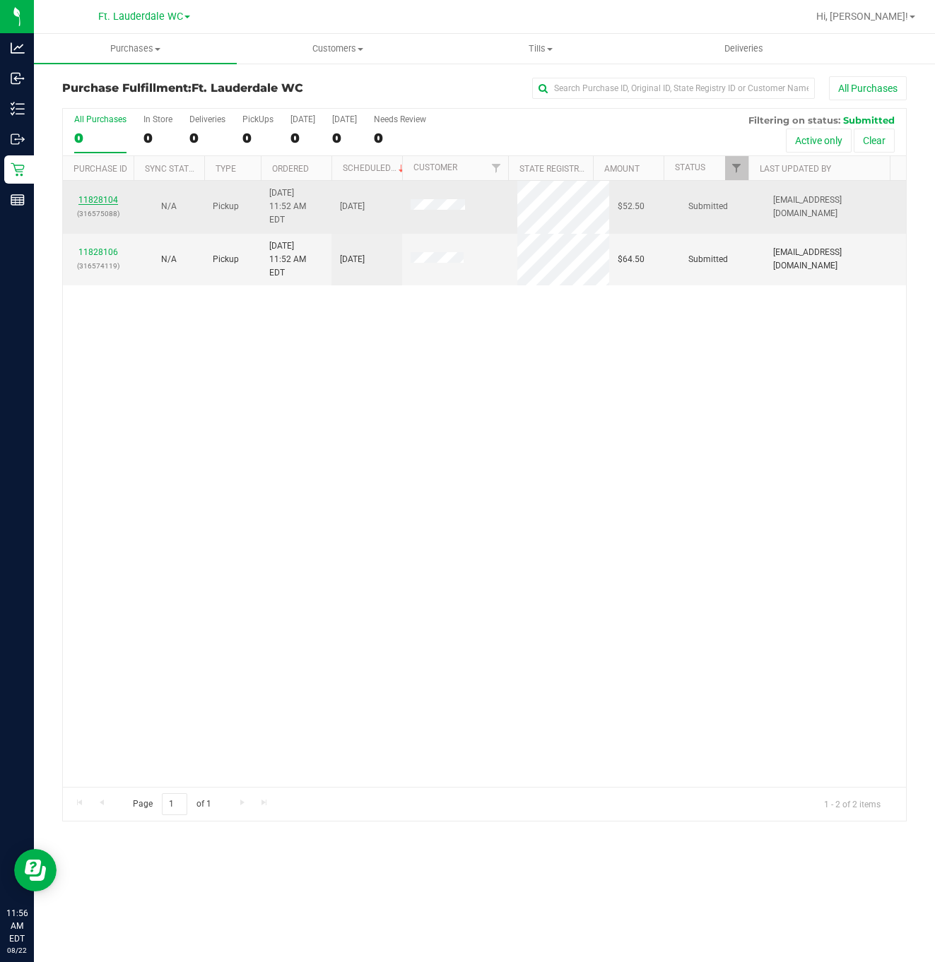
click at [102, 195] on link "11828104" at bounding box center [98, 200] width 40 height 10
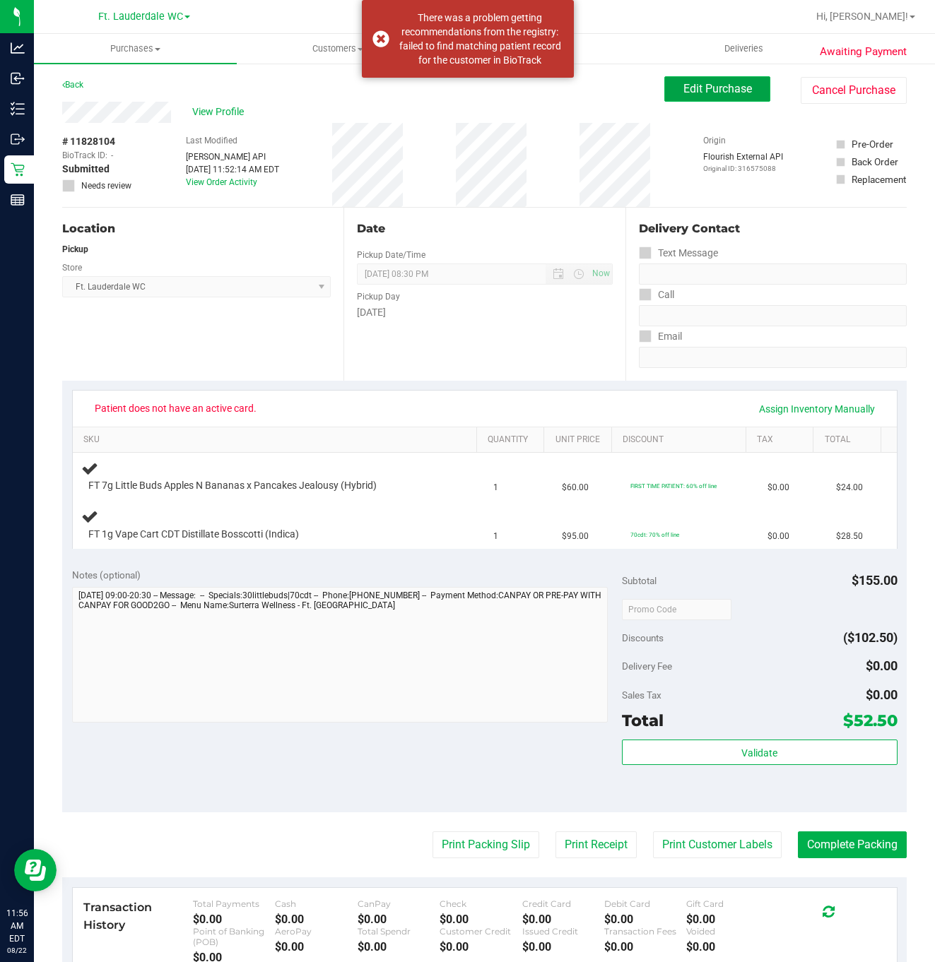
click at [704, 87] on span "Edit Purchase" at bounding box center [717, 88] width 69 height 13
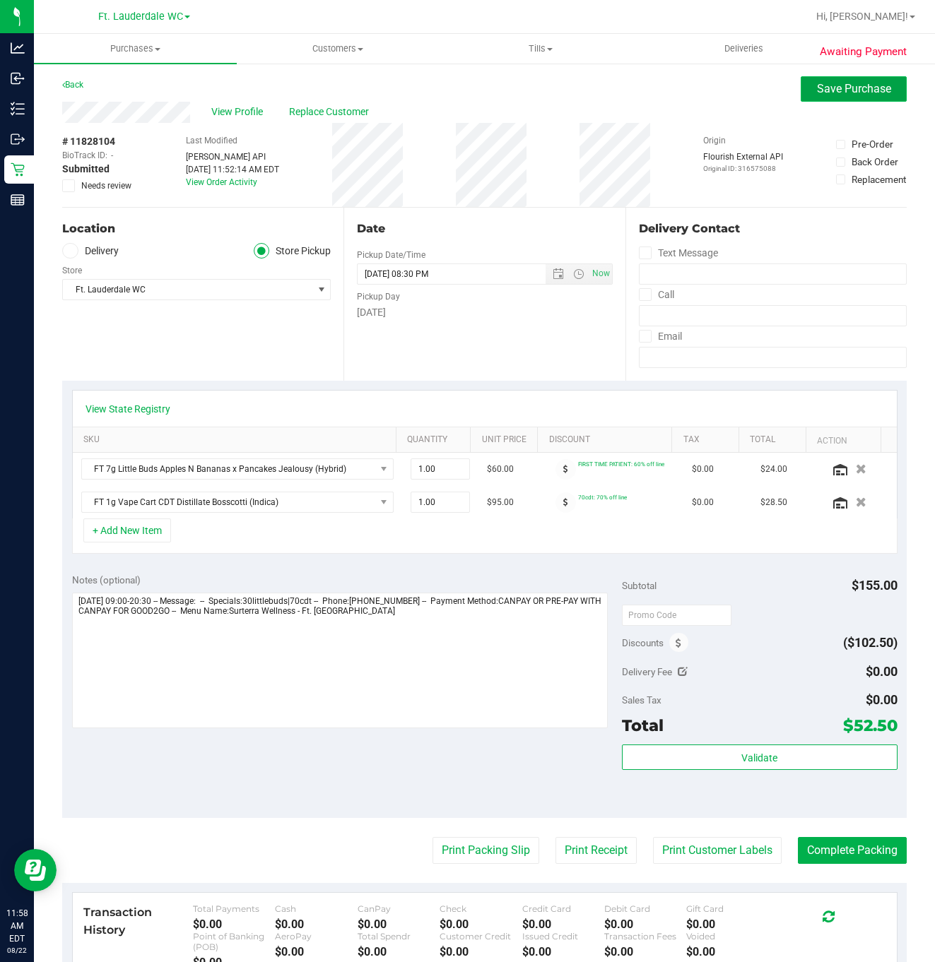
click at [827, 89] on span "Save Purchase" at bounding box center [854, 88] width 74 height 13
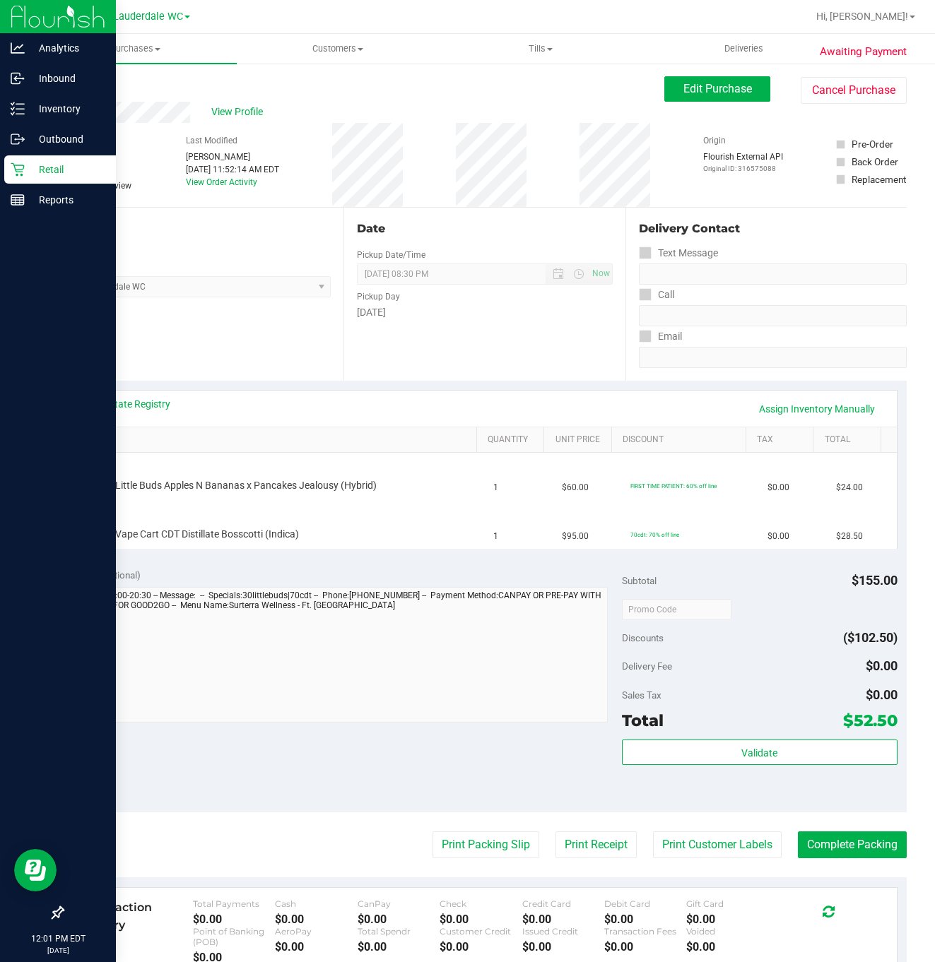
click at [19, 162] on icon at bounding box center [18, 169] width 14 height 14
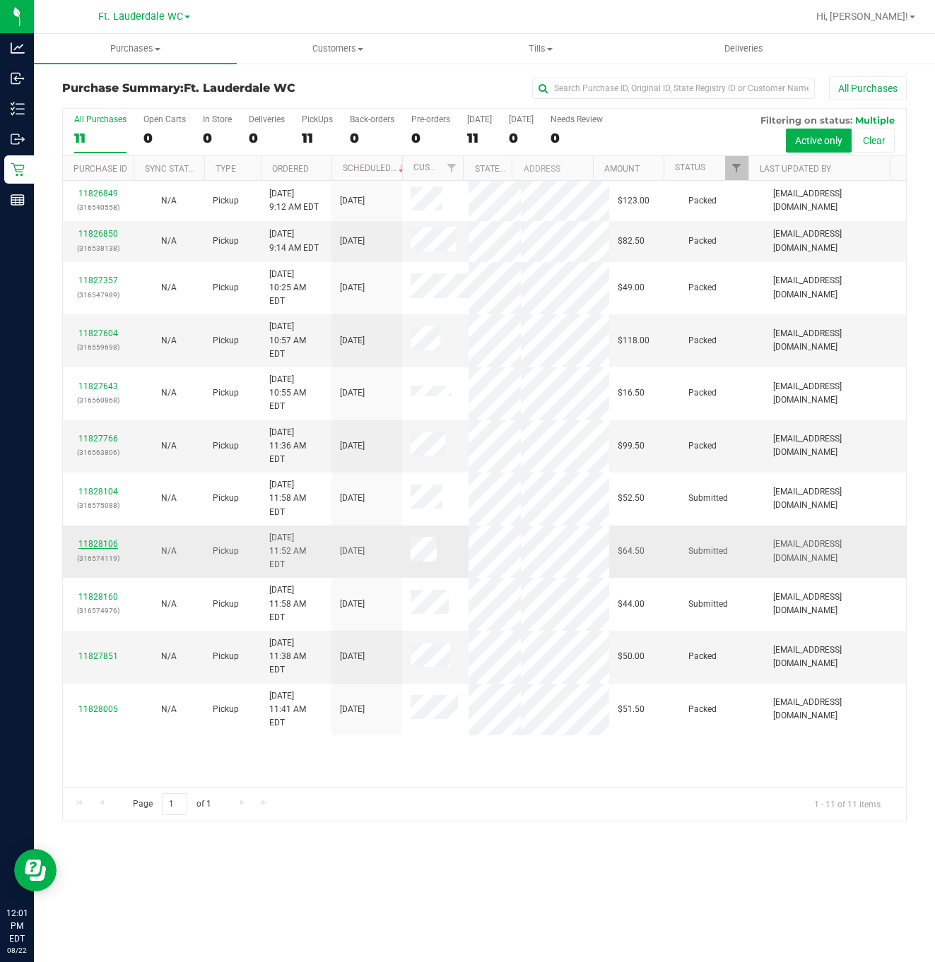
click at [88, 539] on link "11828106" at bounding box center [98, 544] width 40 height 10
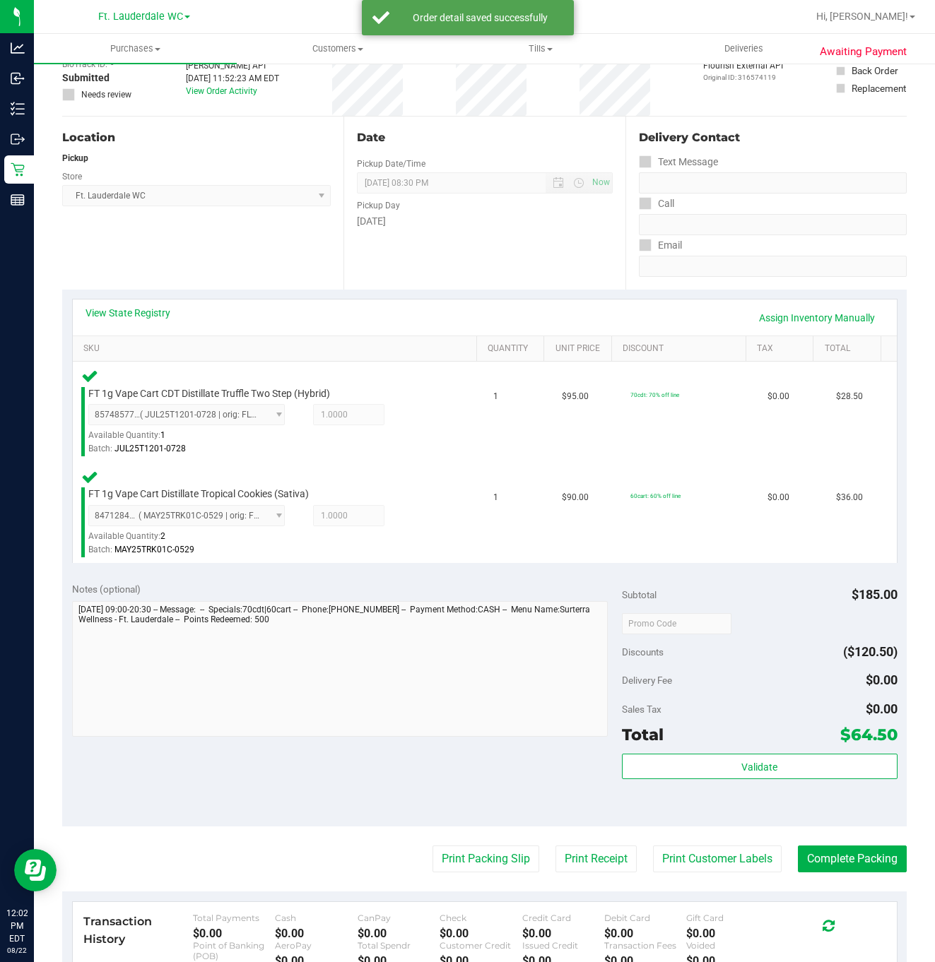
scroll to position [212, 0]
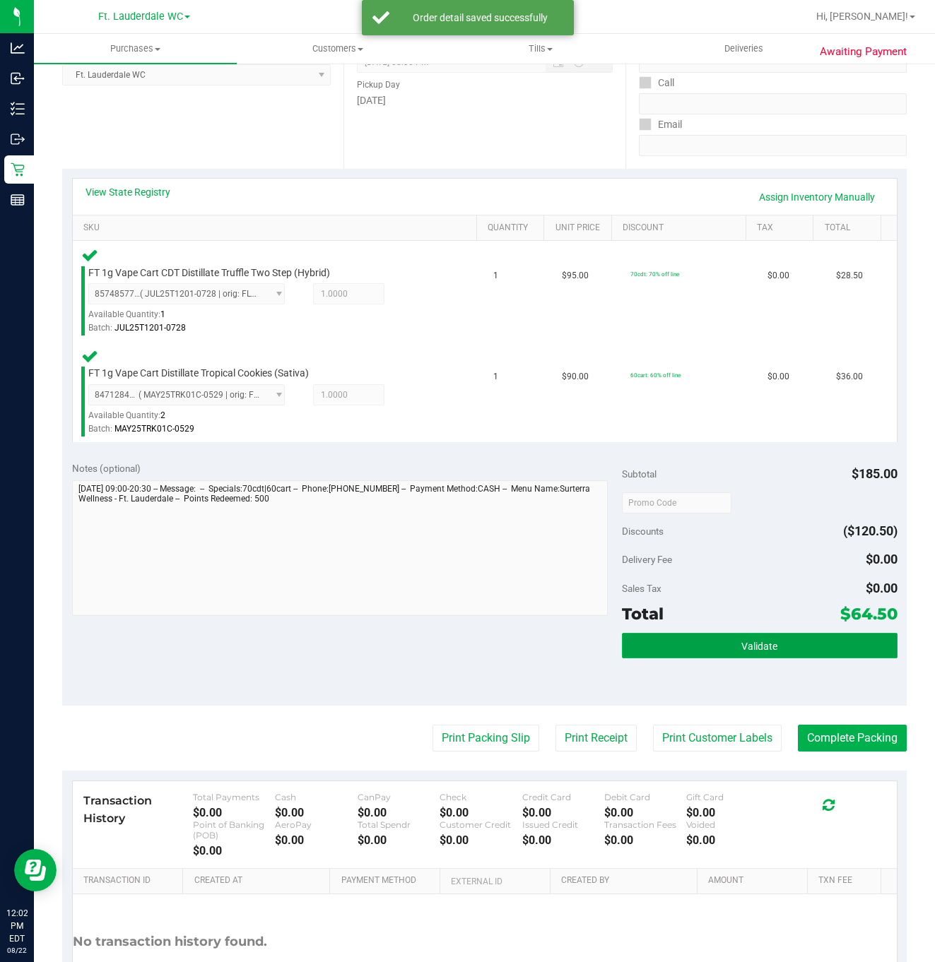
click at [623, 636] on button "Validate" at bounding box center [759, 645] width 275 height 25
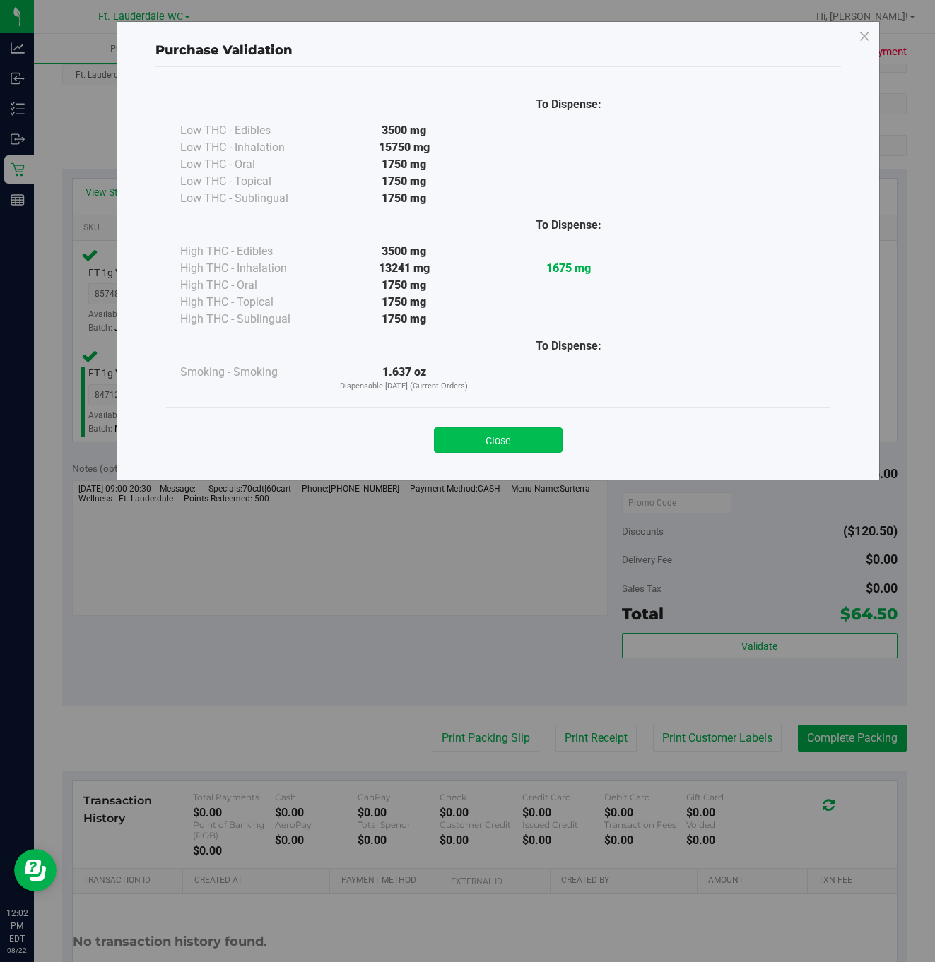
click at [526, 447] on button "Close" at bounding box center [498, 439] width 129 height 25
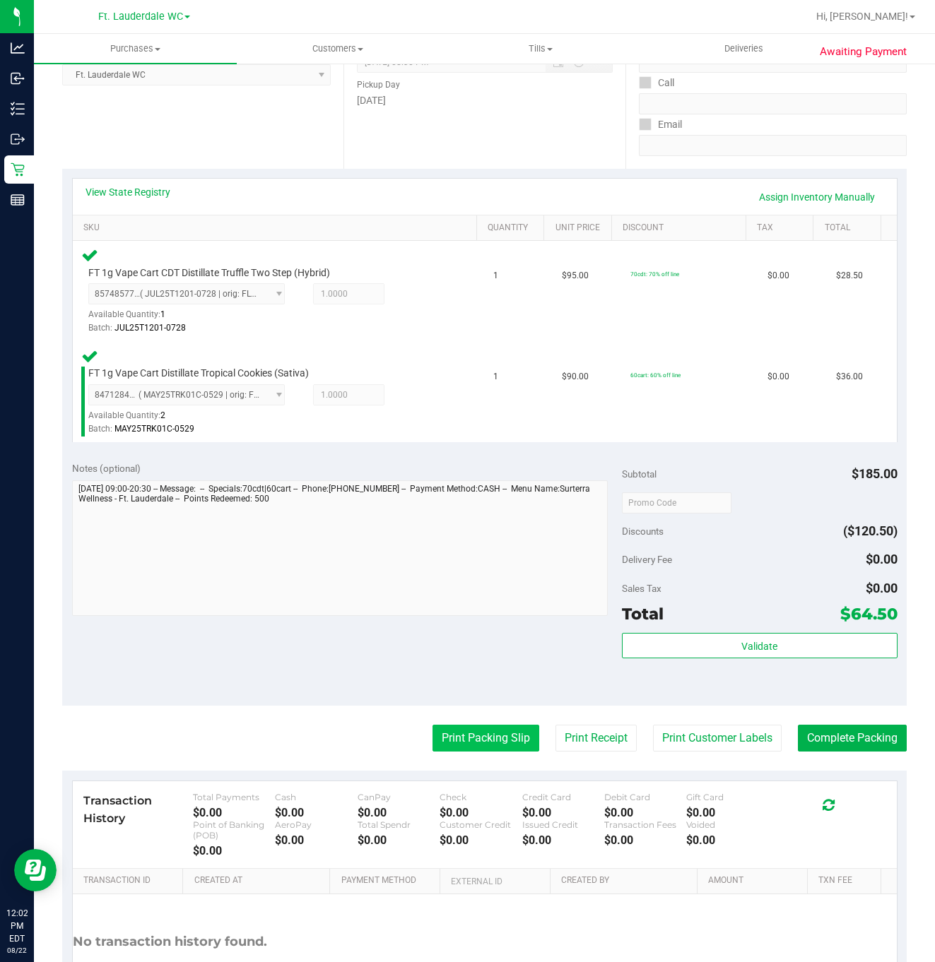
click at [441, 728] on button "Print Packing Slip" at bounding box center [485, 738] width 107 height 27
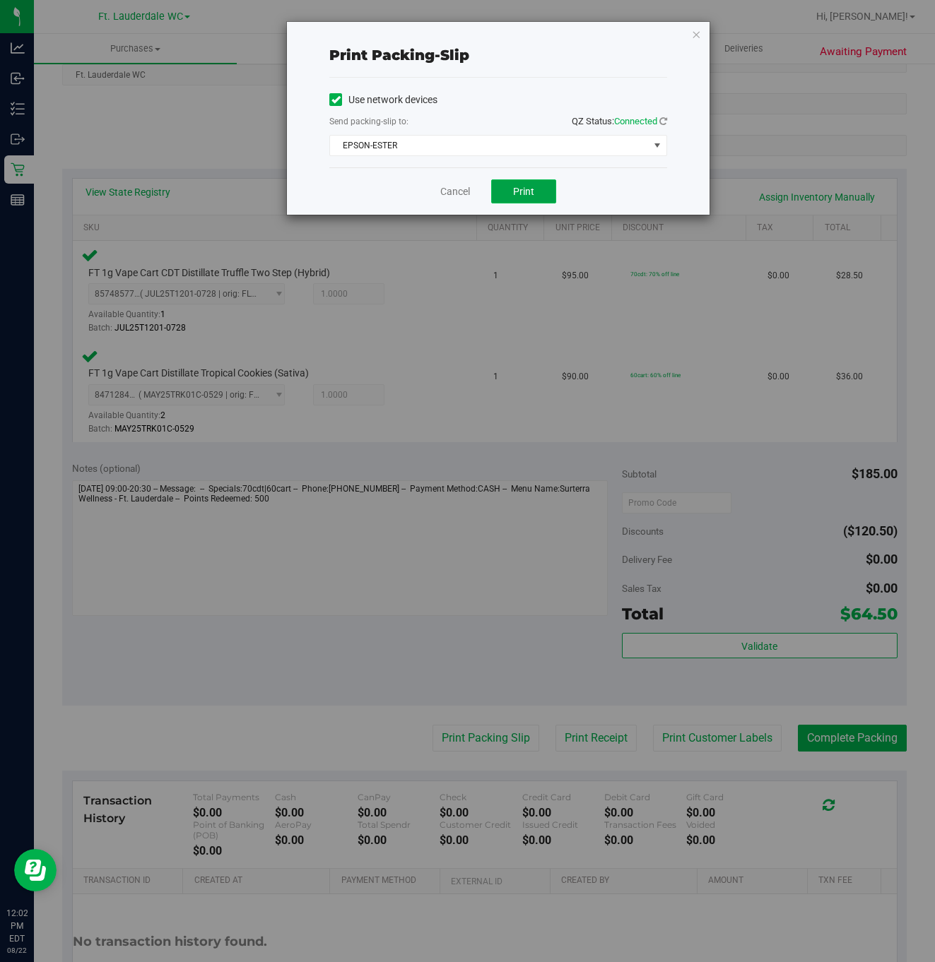
click at [519, 187] on span "Print" at bounding box center [523, 191] width 21 height 11
click at [454, 191] on link "Cancel" at bounding box center [455, 191] width 30 height 15
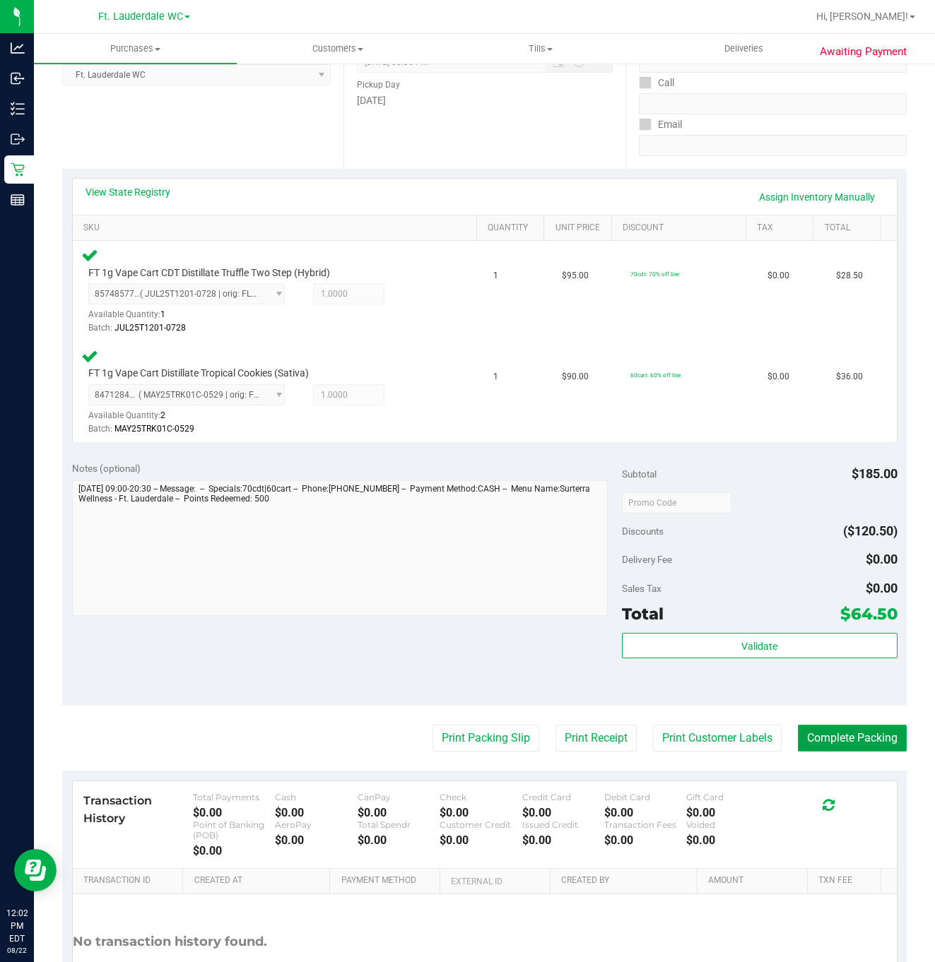
click at [798, 738] on button "Complete Packing" at bounding box center [852, 738] width 109 height 27
